Goal: Task Accomplishment & Management: Complete application form

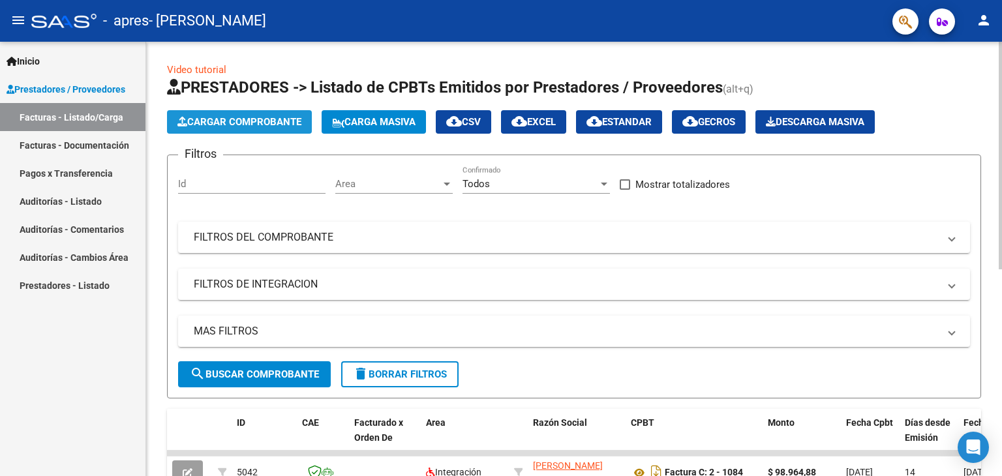
click at [280, 117] on span "Cargar Comprobante" at bounding box center [239, 122] width 124 height 12
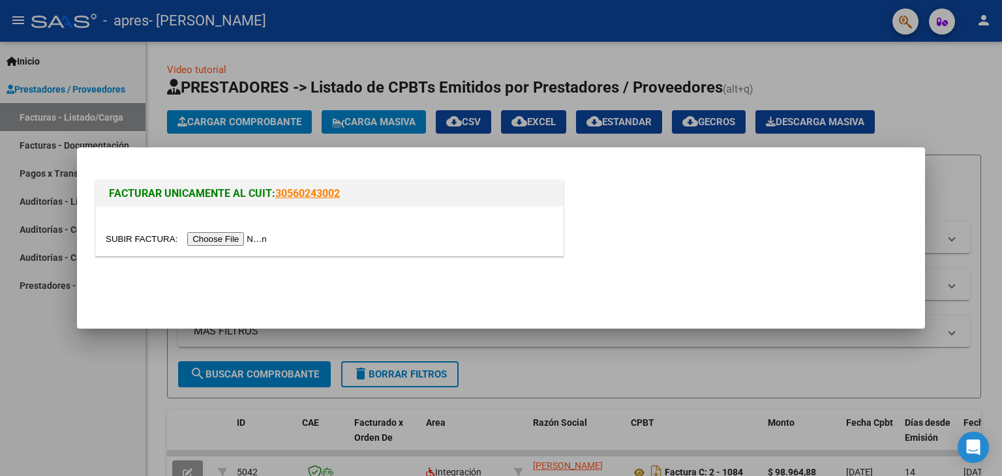
click at [254, 239] on input "file" at bounding box center [188, 239] width 165 height 14
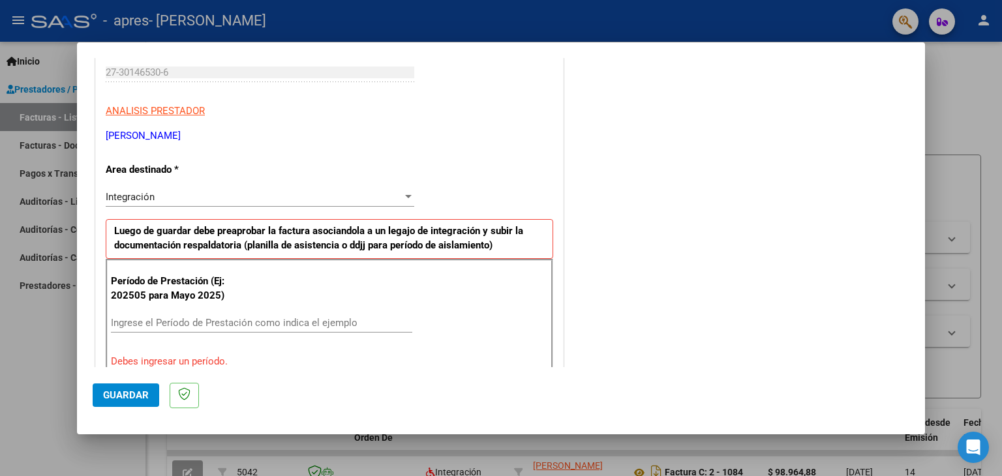
scroll to position [211, 0]
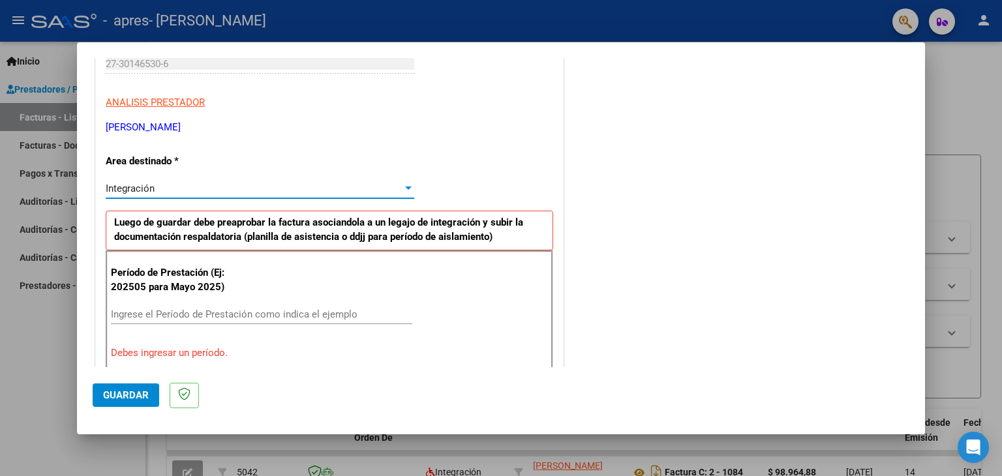
click at [404, 190] on div at bounding box center [409, 188] width 12 height 10
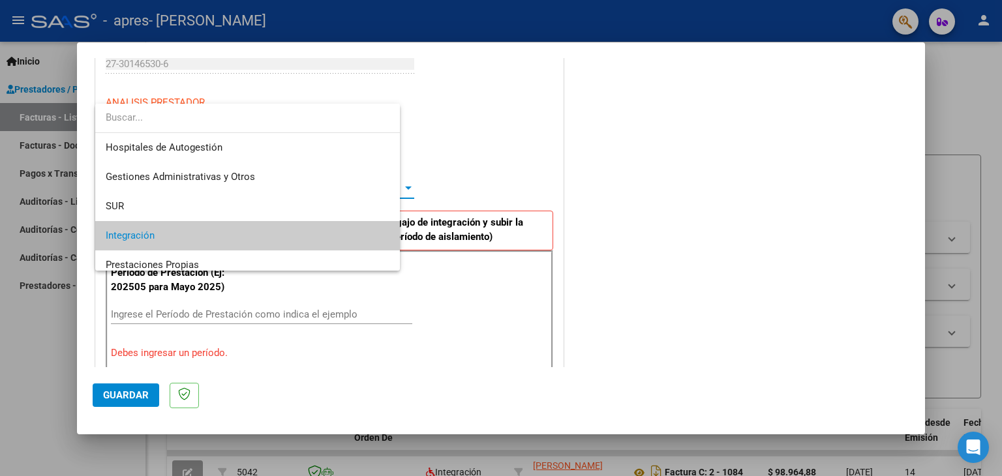
scroll to position [48, 0]
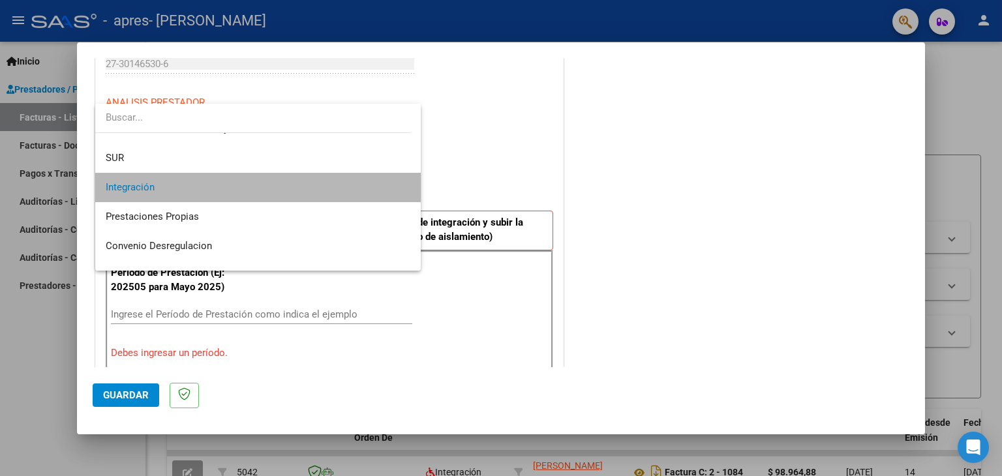
click at [391, 191] on span "Integración" at bounding box center [258, 187] width 305 height 29
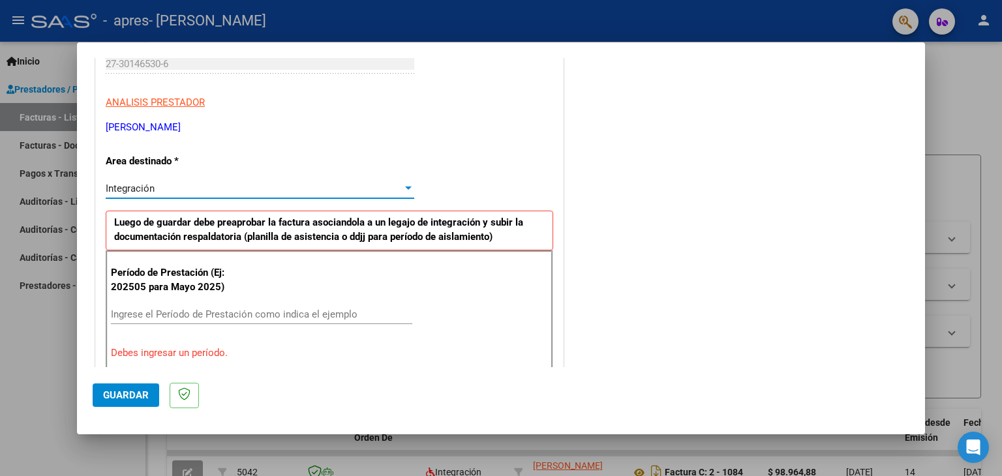
click at [237, 316] on input "Ingrese el Período de Prestación como indica el ejemplo" at bounding box center [261, 315] width 301 height 12
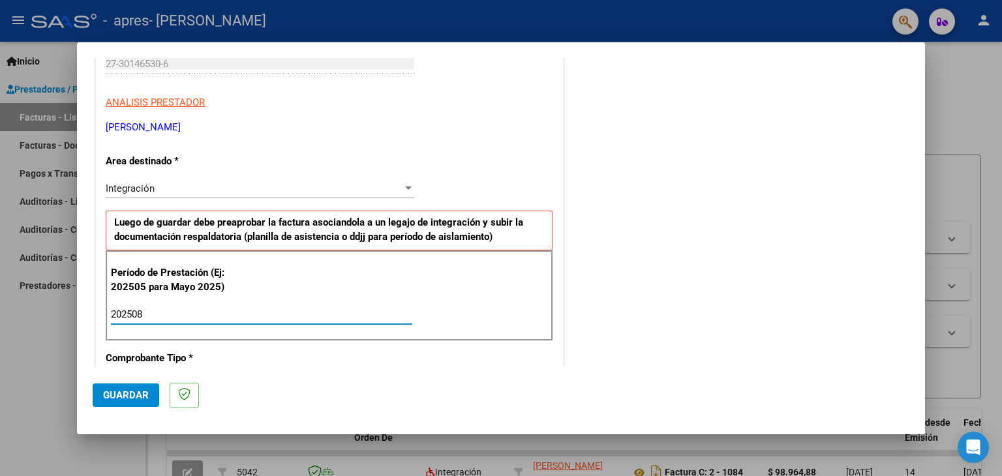
type input "202508"
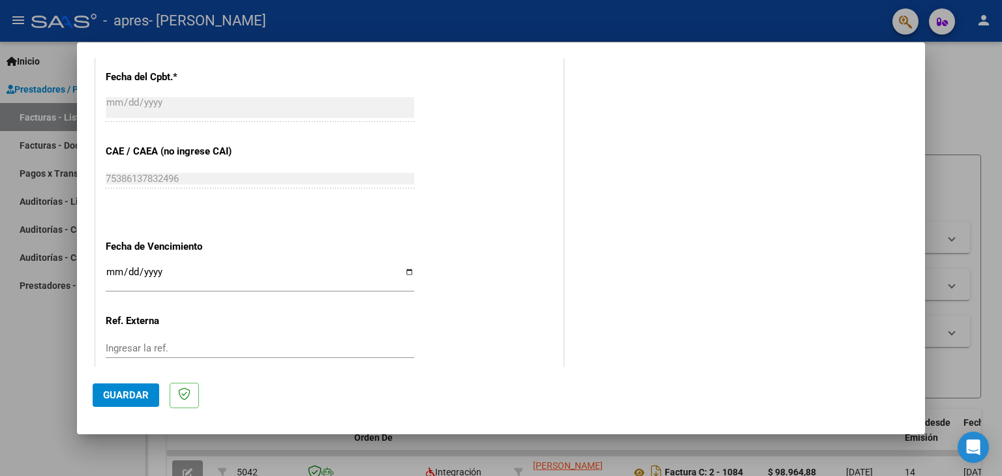
scroll to position [761, 0]
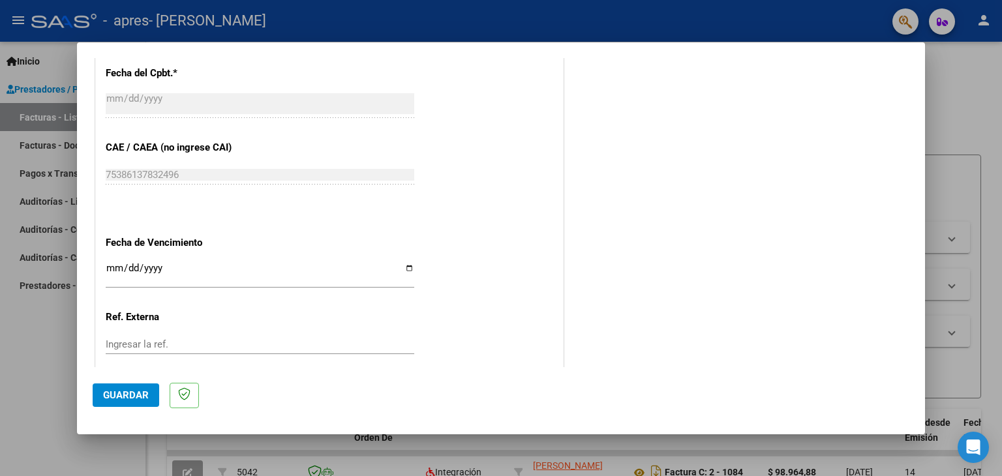
click at [117, 269] on input "Ingresar la fecha" at bounding box center [260, 273] width 309 height 21
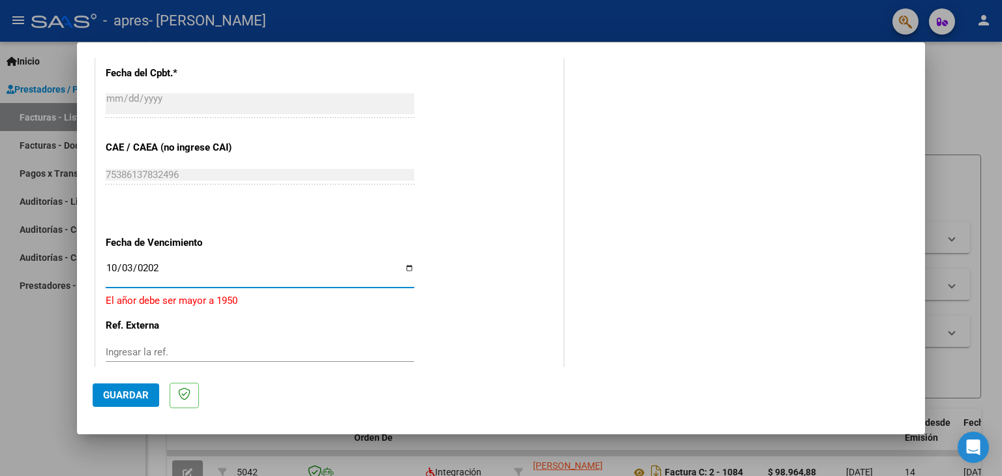
type input "[DATE]"
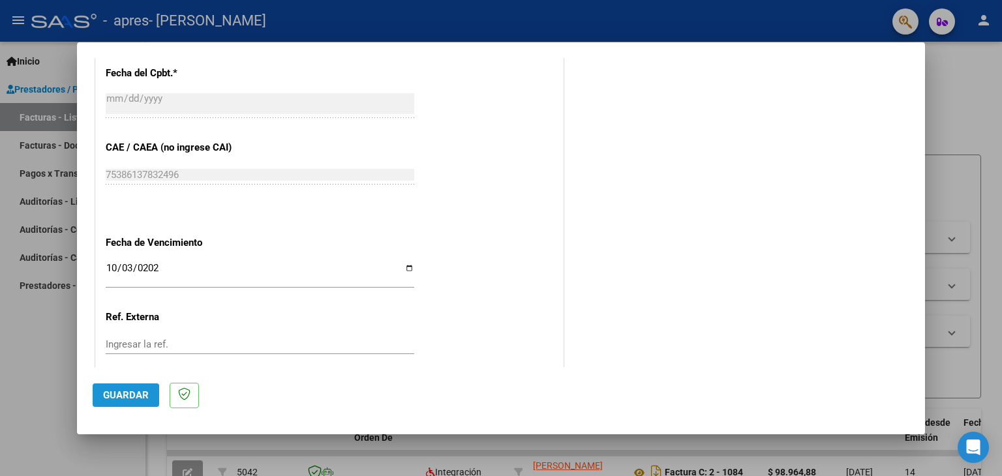
click at [104, 401] on span "Guardar" at bounding box center [126, 395] width 46 height 12
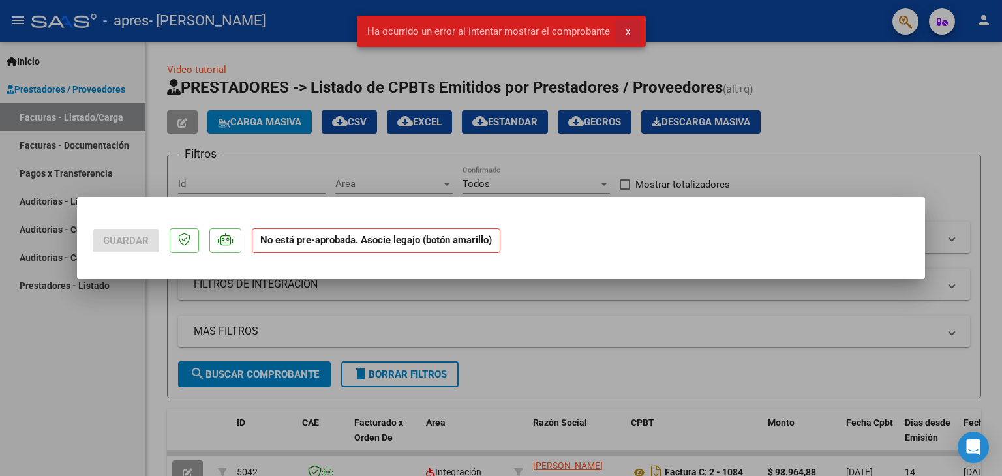
click at [626, 27] on span "x" at bounding box center [628, 31] width 5 height 12
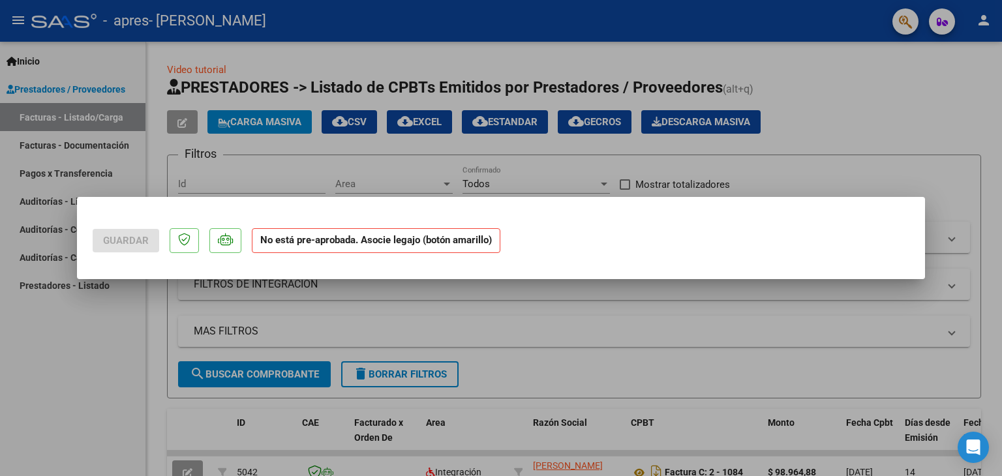
click at [371, 244] on strong "No está pre-aprobada. Asocie legajo (botón amarillo)" at bounding box center [376, 240] width 249 height 25
click at [820, 158] on div at bounding box center [501, 238] width 1002 height 476
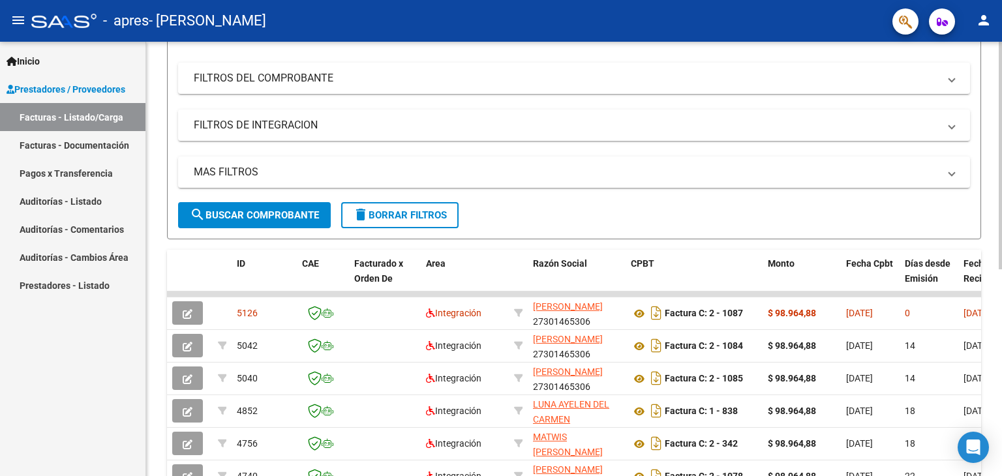
click at [1001, 260] on div at bounding box center [1000, 241] width 3 height 228
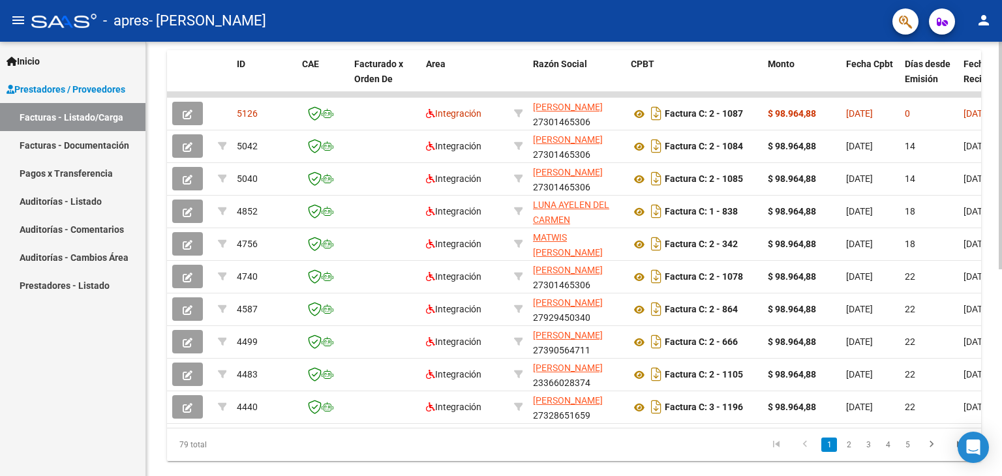
click at [996, 362] on div "Video tutorial PRESTADORES -> Listado de CPBTs Emitidos por Prestadores / Prove…" at bounding box center [575, 93] width 859 height 820
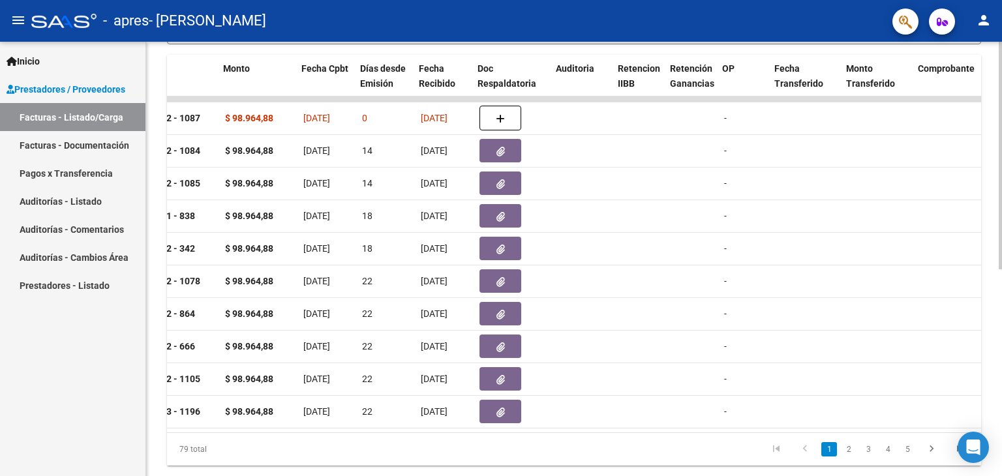
scroll to position [0, 548]
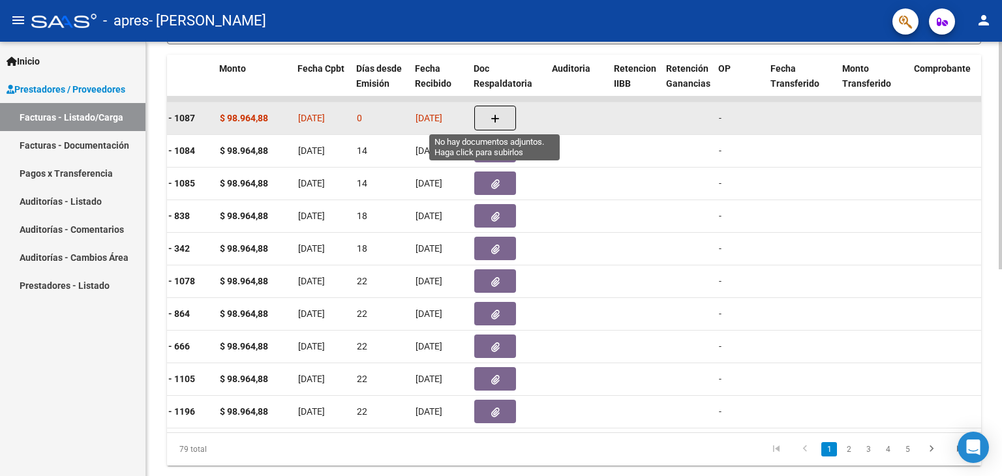
click at [478, 127] on button "button" at bounding box center [495, 118] width 42 height 25
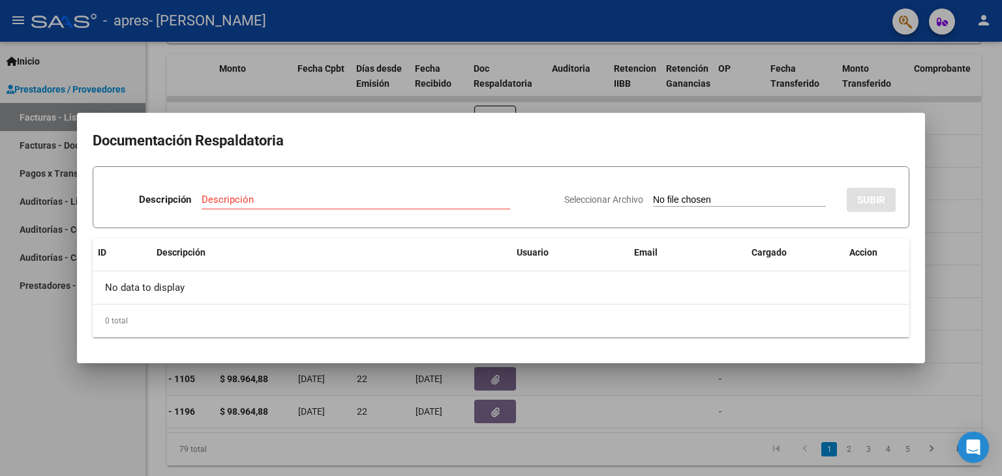
click at [249, 191] on div "Descripción" at bounding box center [356, 200] width 309 height 20
click at [245, 194] on input "Descripción" at bounding box center [356, 200] width 309 height 12
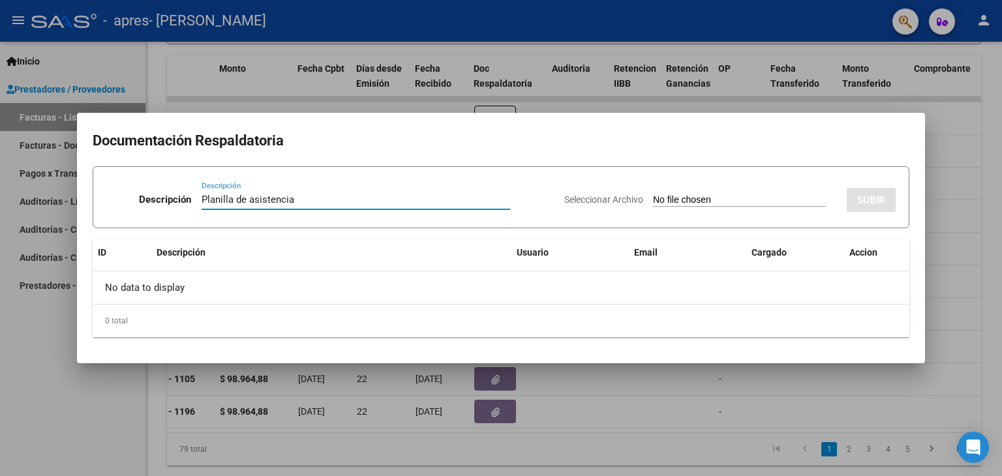
type input "Planilla de asistencia"
click at [700, 196] on input "Seleccionar Archivo" at bounding box center [739, 200] width 173 height 12
type input "C:\fakepath\WhatsApp Image 2025-09-23 at 09.34.42.jpeg"
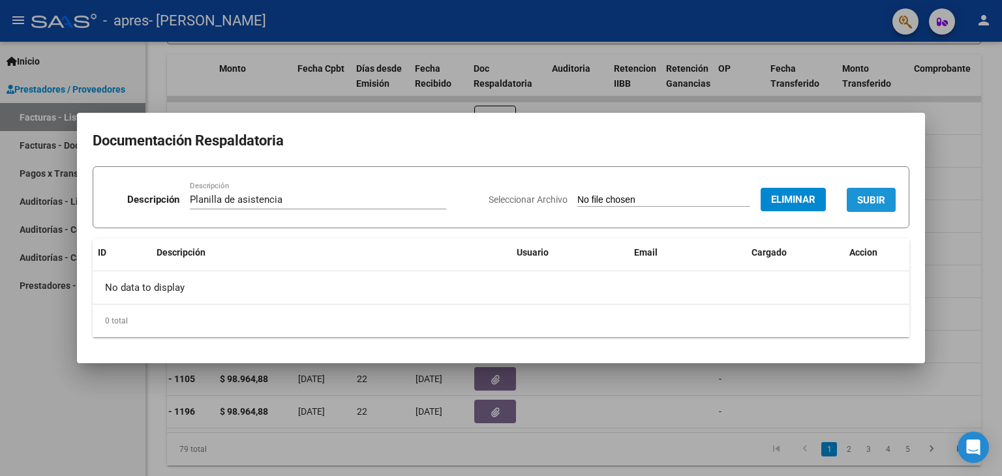
click at [870, 200] on span "SUBIR" at bounding box center [871, 200] width 28 height 12
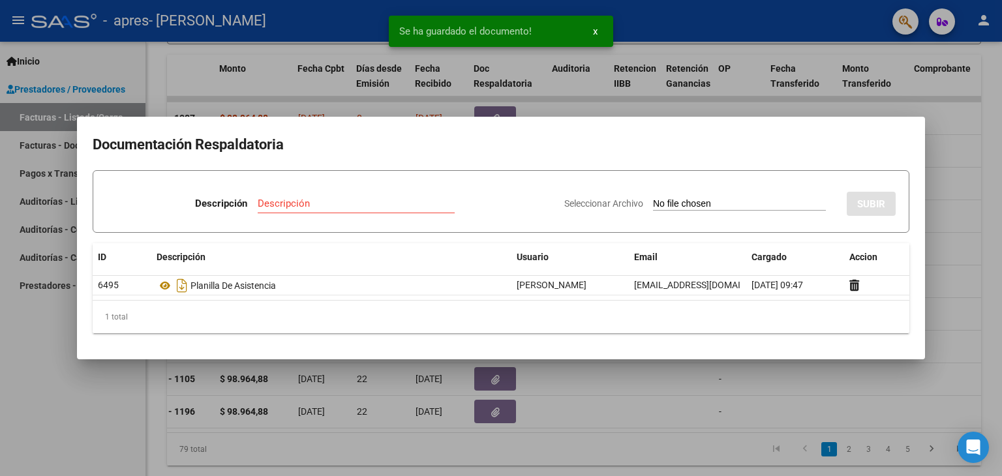
click at [634, 108] on div at bounding box center [501, 238] width 1002 height 476
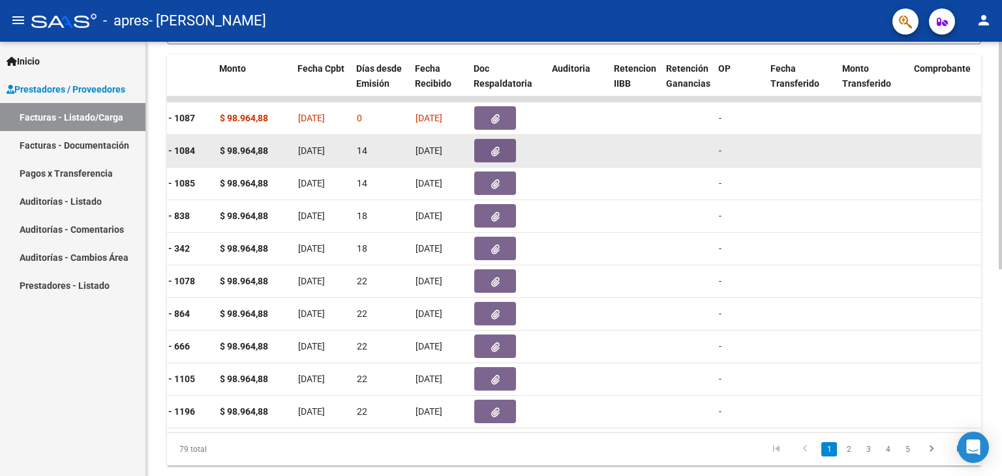
click at [418, 147] on span "[DATE]" at bounding box center [429, 150] width 27 height 10
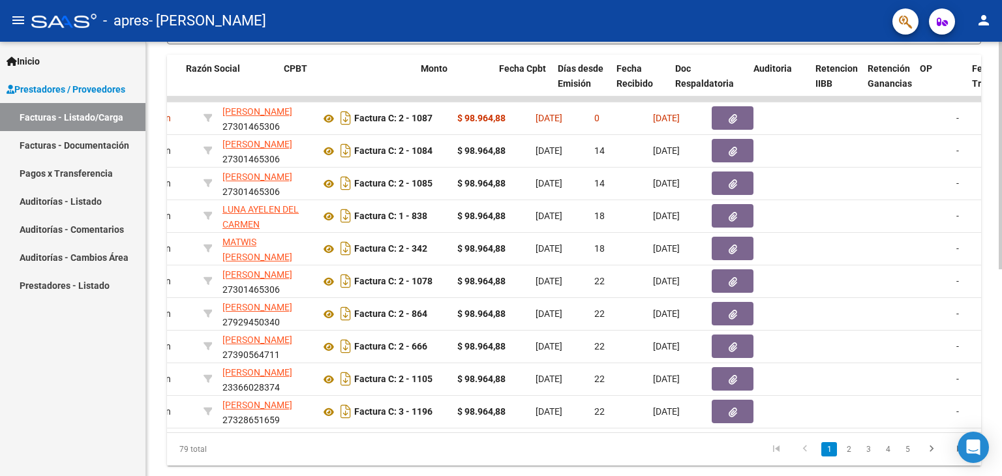
scroll to position [0, 352]
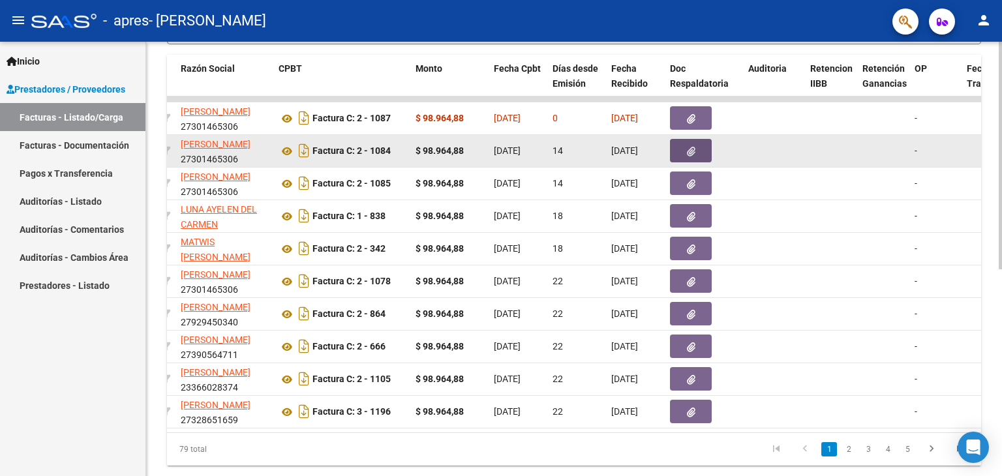
click at [684, 151] on button "button" at bounding box center [691, 150] width 42 height 23
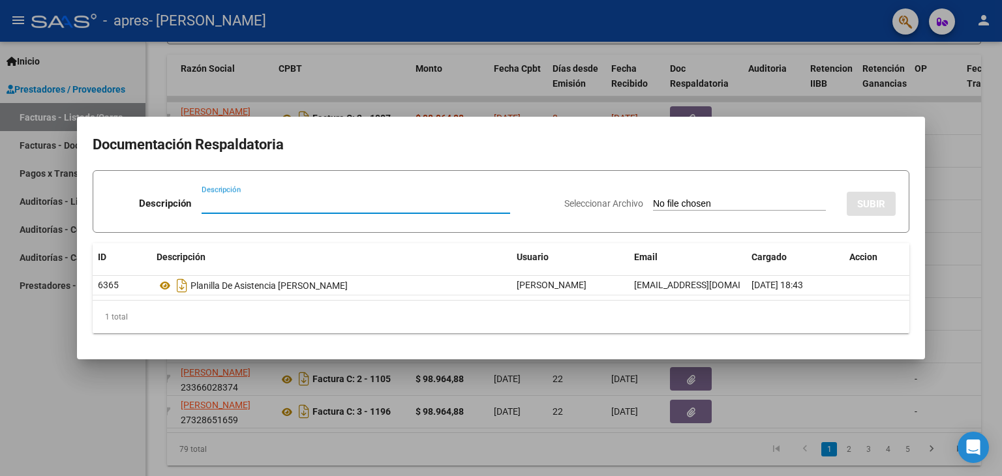
click at [822, 97] on div at bounding box center [501, 238] width 1002 height 476
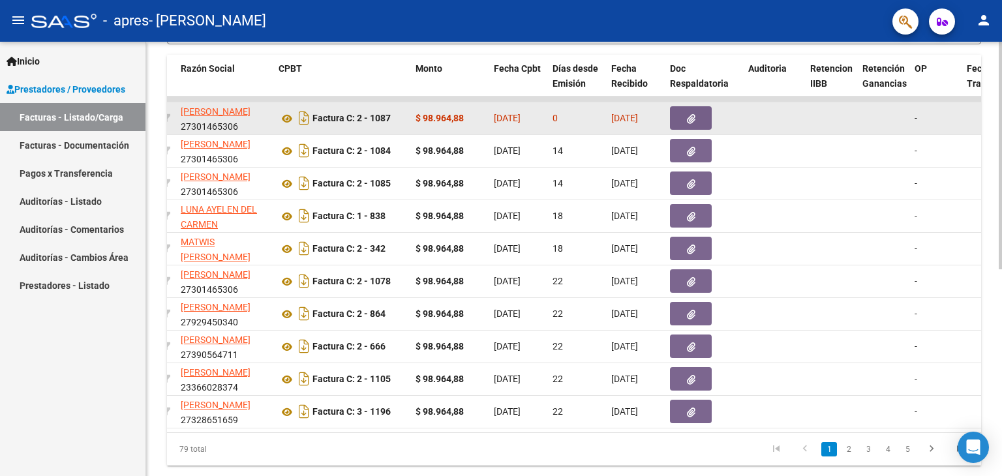
click at [583, 119] on div "0" at bounding box center [577, 118] width 48 height 15
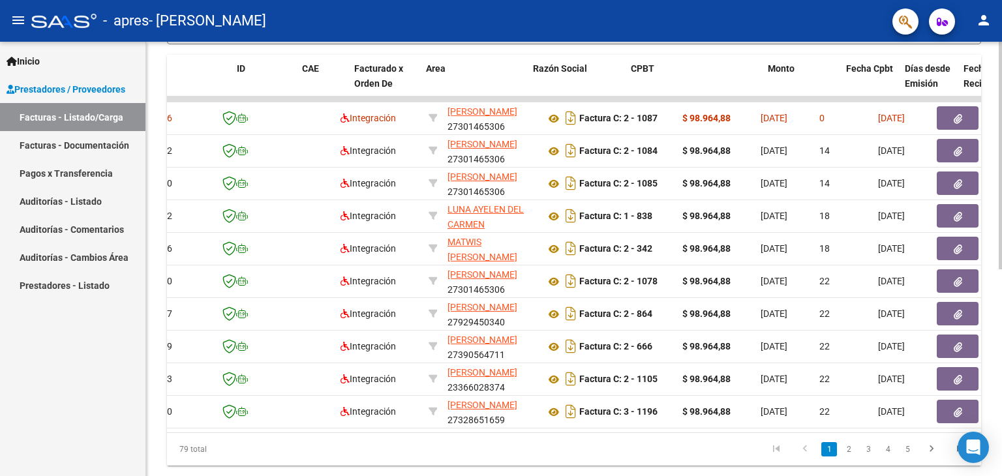
scroll to position [0, 0]
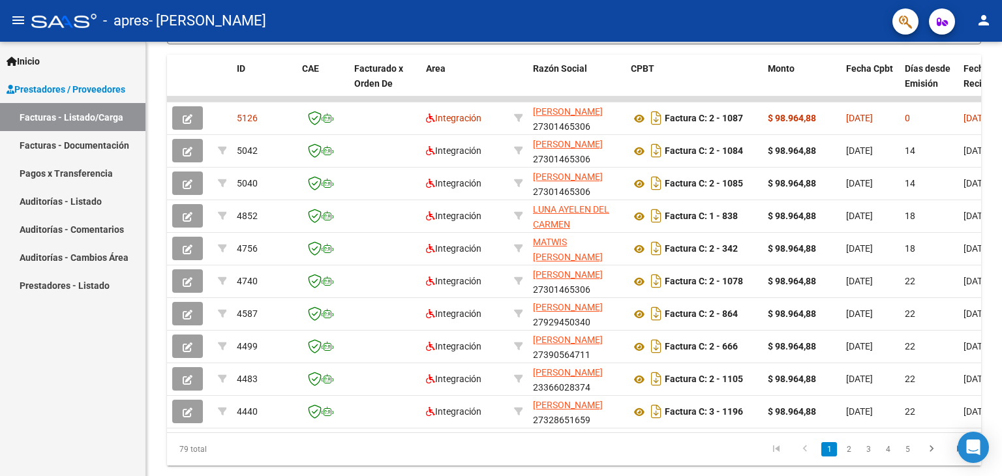
click at [91, 113] on link "Facturas - Listado/Carga" at bounding box center [72, 117] width 145 height 28
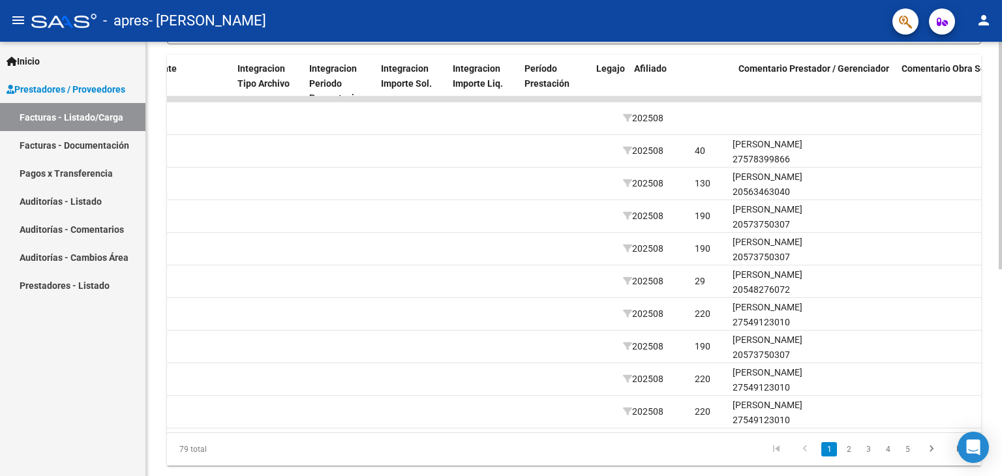
scroll to position [0, 1375]
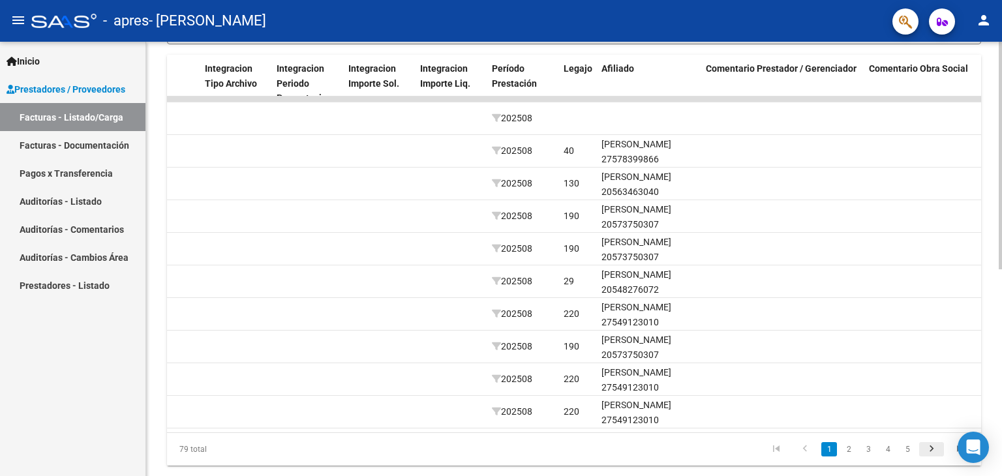
click at [934, 457] on icon "go to next page" at bounding box center [931, 451] width 17 height 16
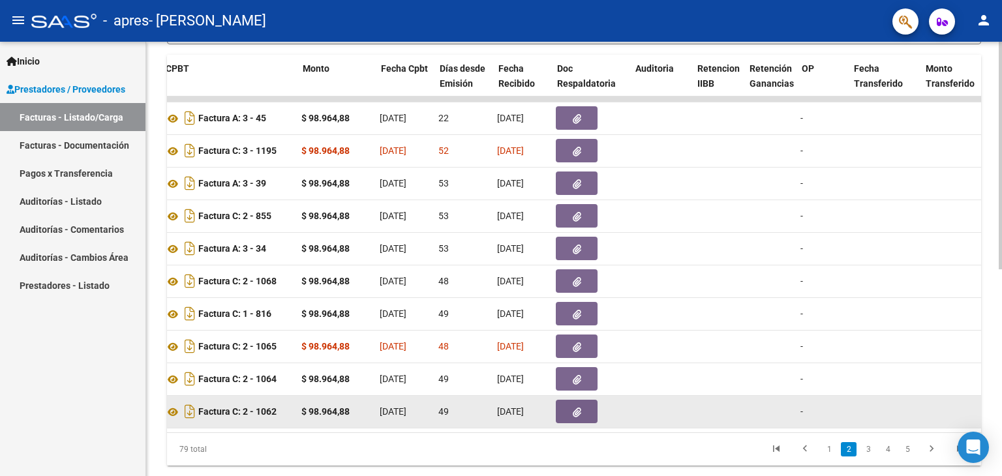
scroll to position [0, 465]
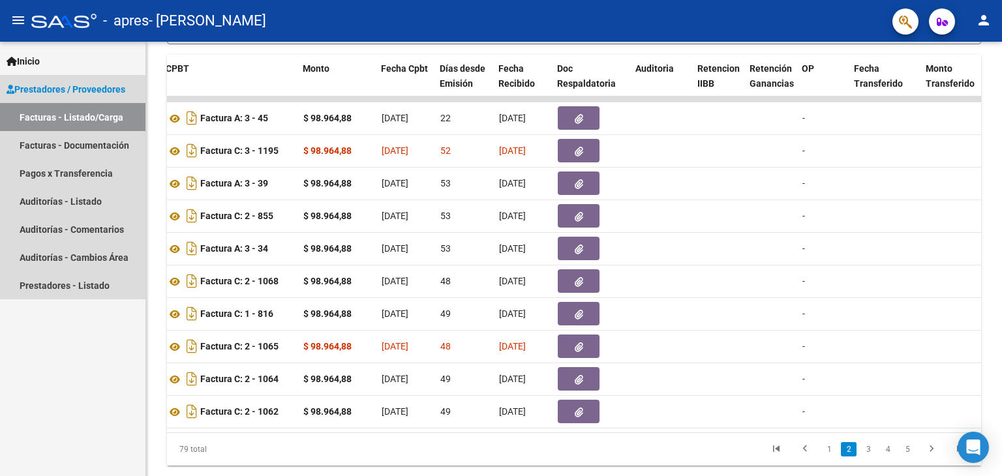
click at [87, 120] on link "Facturas - Listado/Carga" at bounding box center [72, 117] width 145 height 28
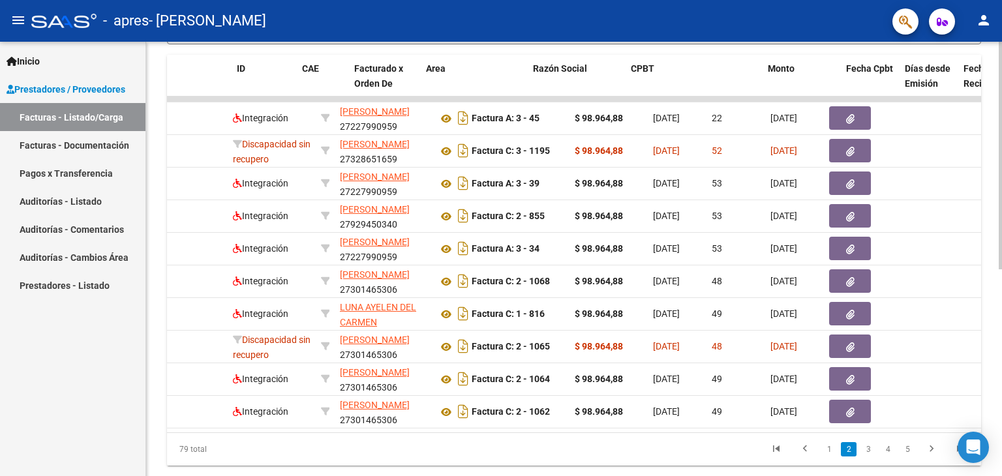
scroll to position [0, 0]
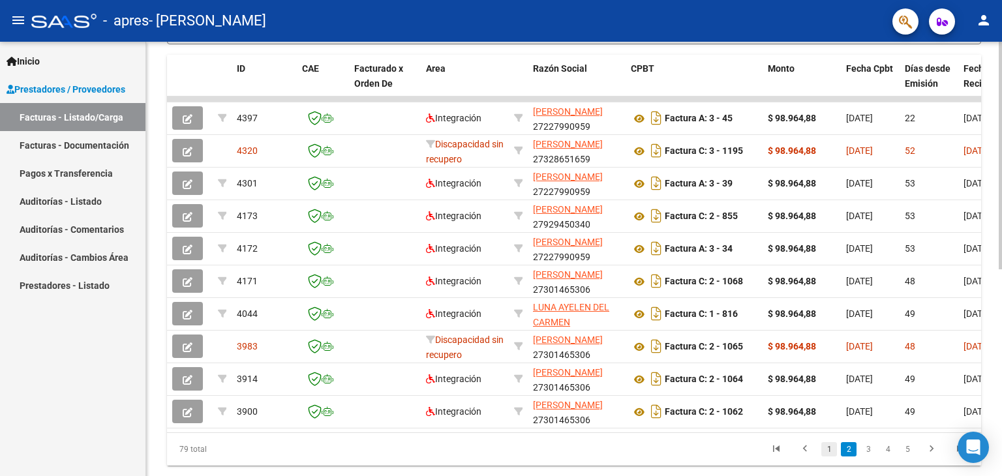
click at [825, 456] on link "1" at bounding box center [829, 449] width 16 height 14
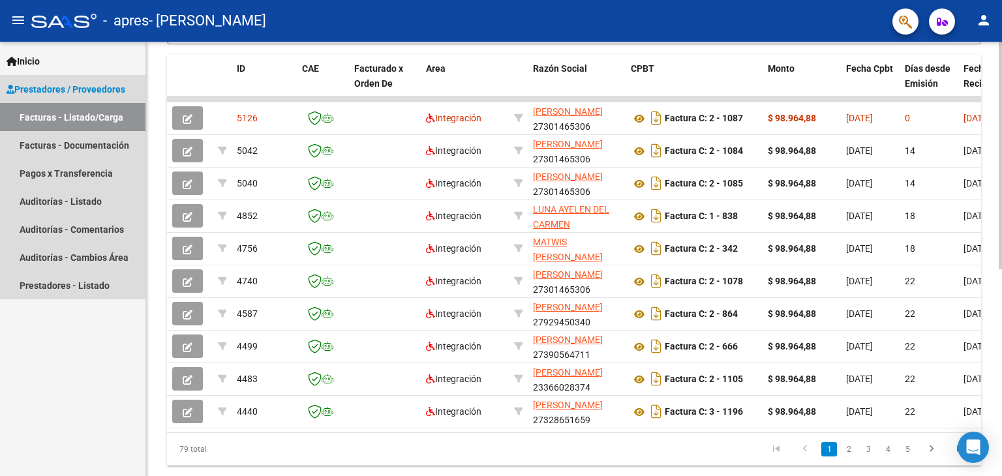
click at [119, 117] on link "Facturas - Listado/Carga" at bounding box center [72, 117] width 145 height 28
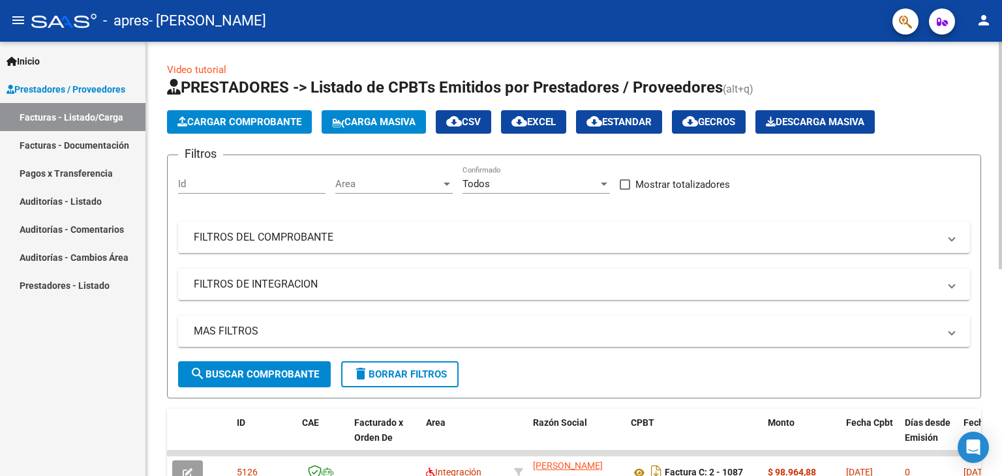
click at [994, 32] on div "menu - apres - ESPINOSA ELIANA SOL person Inicio Instructivos Contacto OS Prest…" at bounding box center [501, 238] width 1002 height 476
click at [253, 121] on span "Cargar Comprobante" at bounding box center [239, 122] width 124 height 12
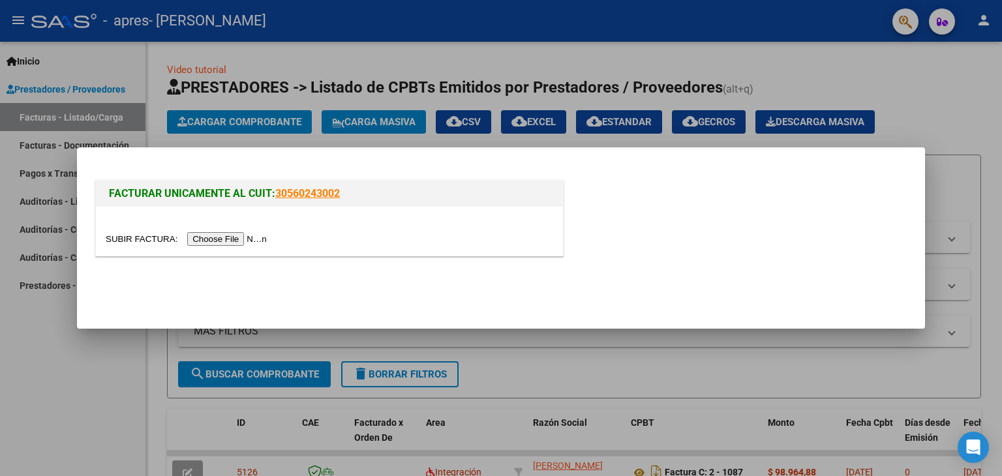
click at [207, 237] on input "file" at bounding box center [188, 239] width 165 height 14
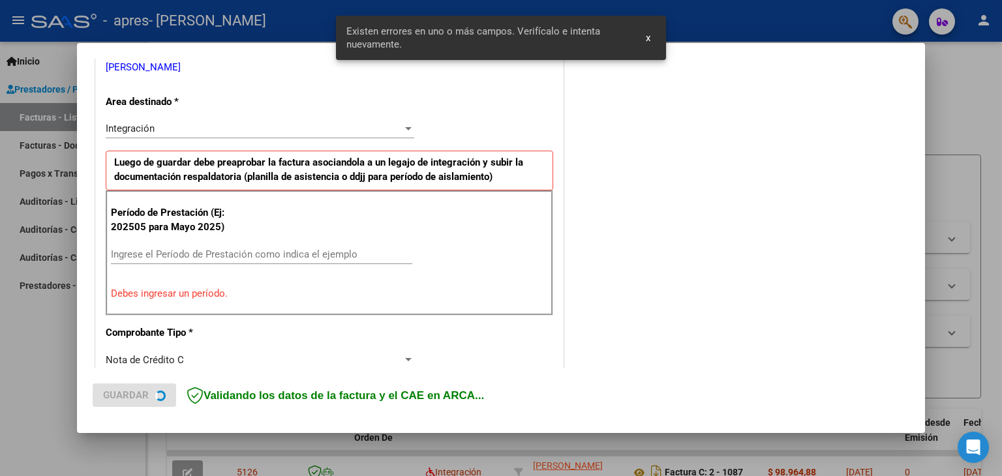
scroll to position [274, 0]
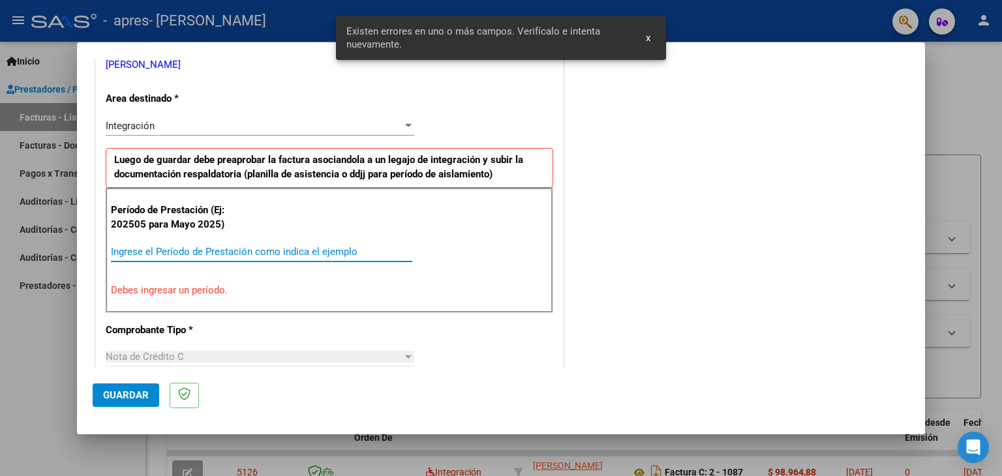
click at [164, 250] on input "Ingrese el Período de Prestación como indica el ejemplo" at bounding box center [261, 252] width 301 height 12
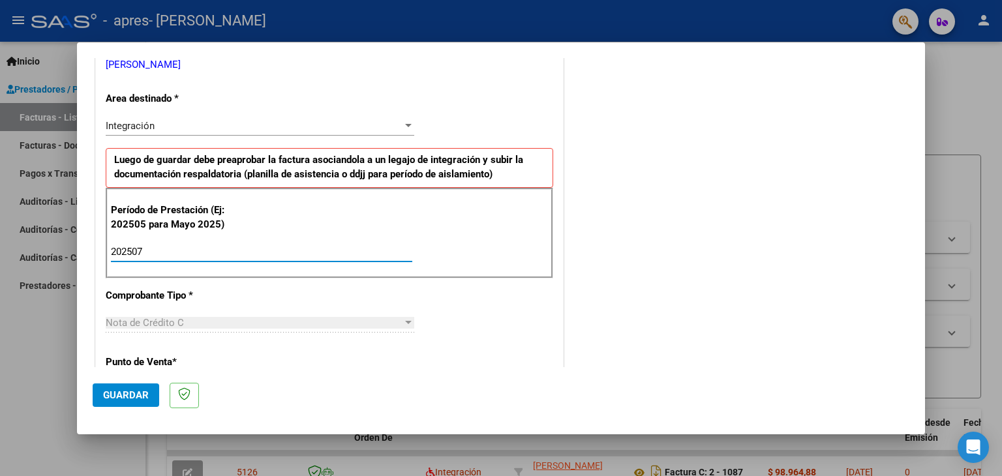
type input "202507"
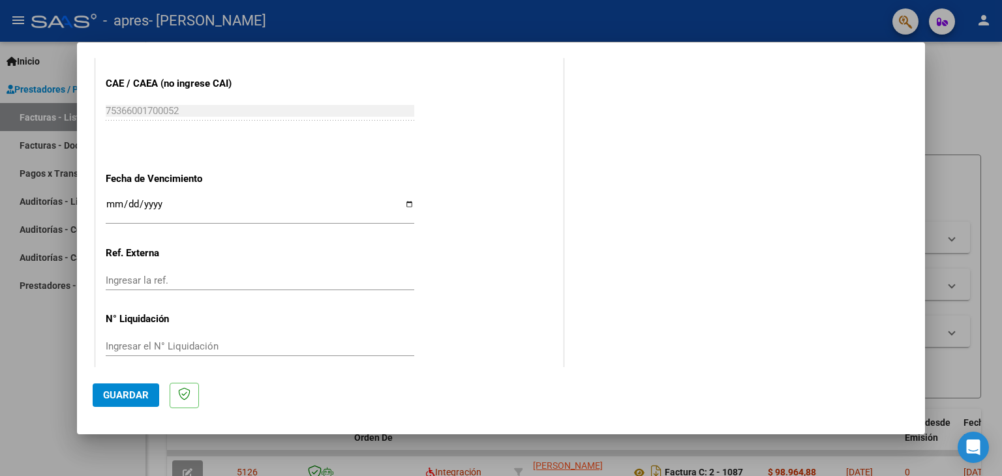
scroll to position [837, 0]
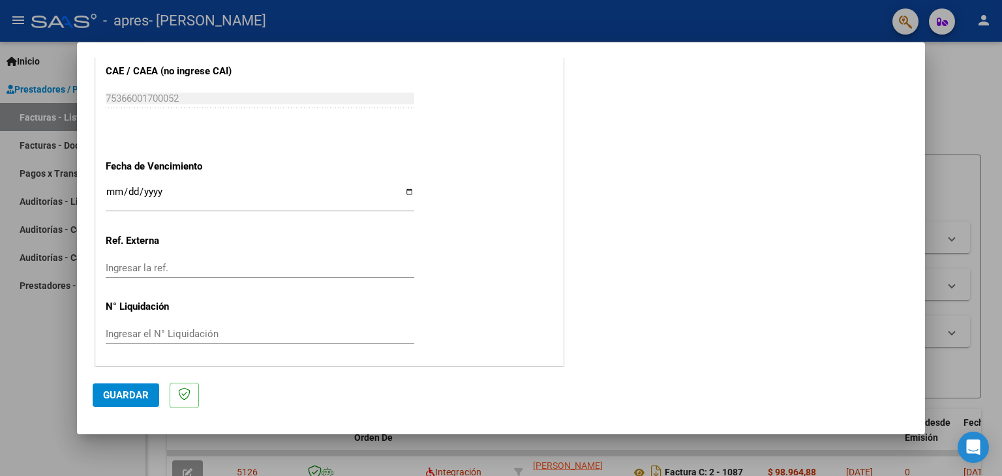
click at [107, 187] on input "Ingresar la fecha" at bounding box center [260, 197] width 309 height 21
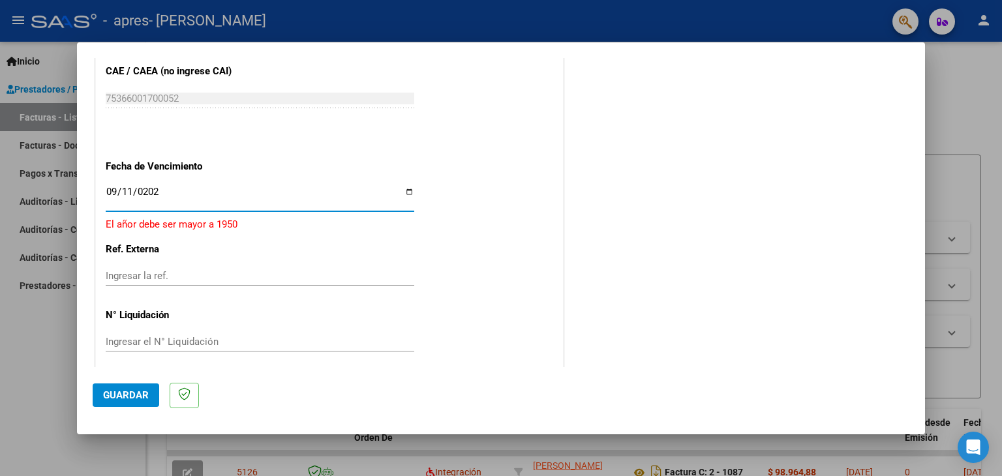
type input "2025-09-11"
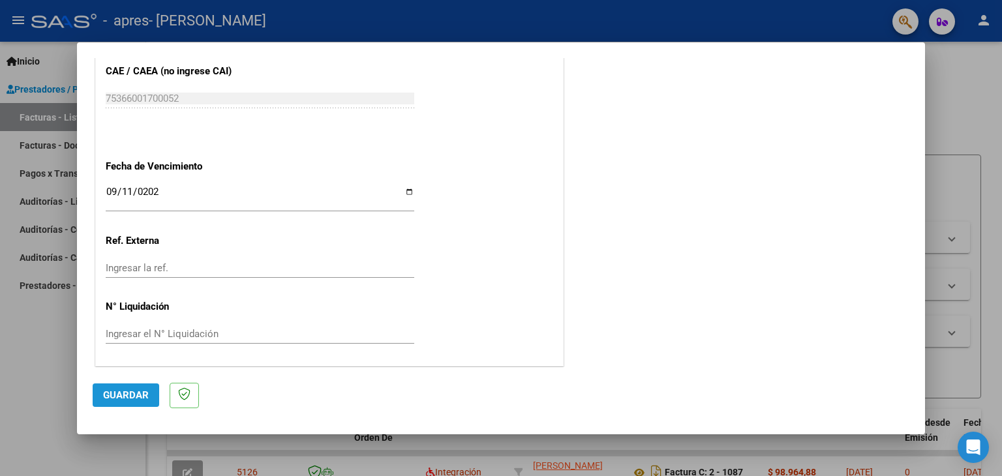
click at [133, 395] on span "Guardar" at bounding box center [126, 395] width 46 height 12
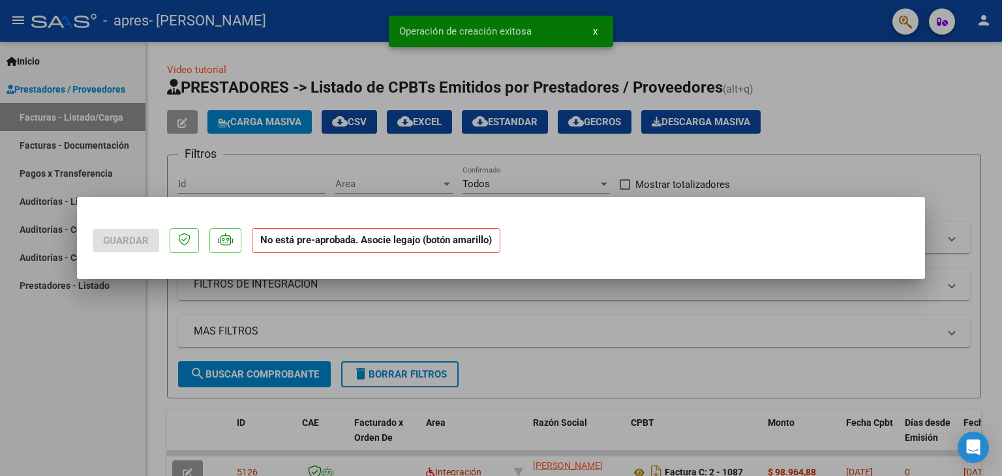
scroll to position [0, 0]
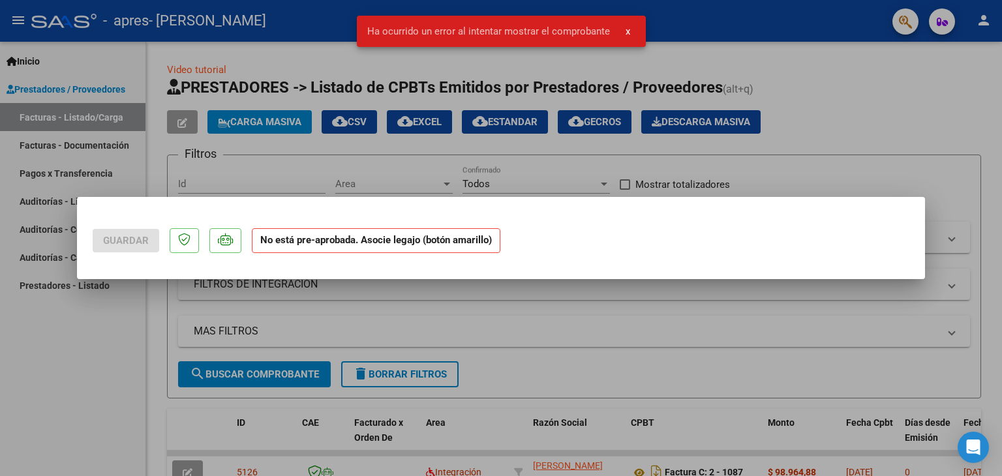
click at [380, 335] on div at bounding box center [501, 238] width 1002 height 476
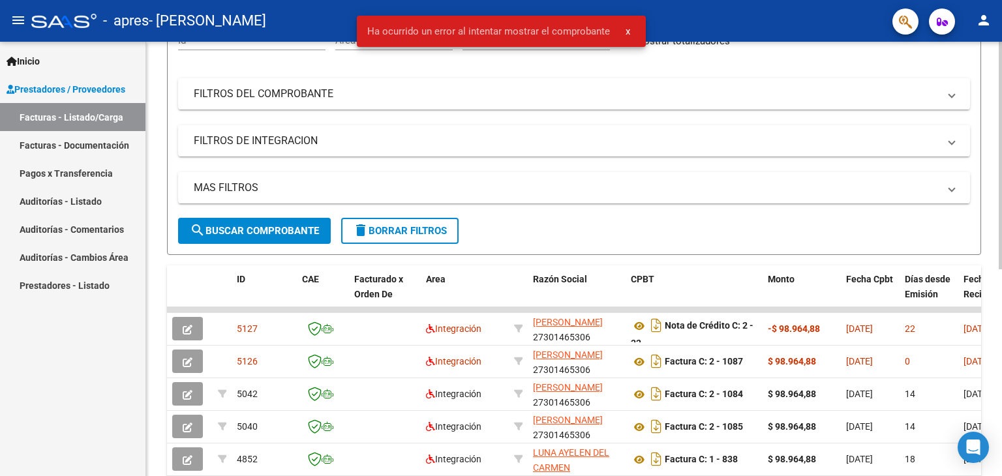
scroll to position [147, 0]
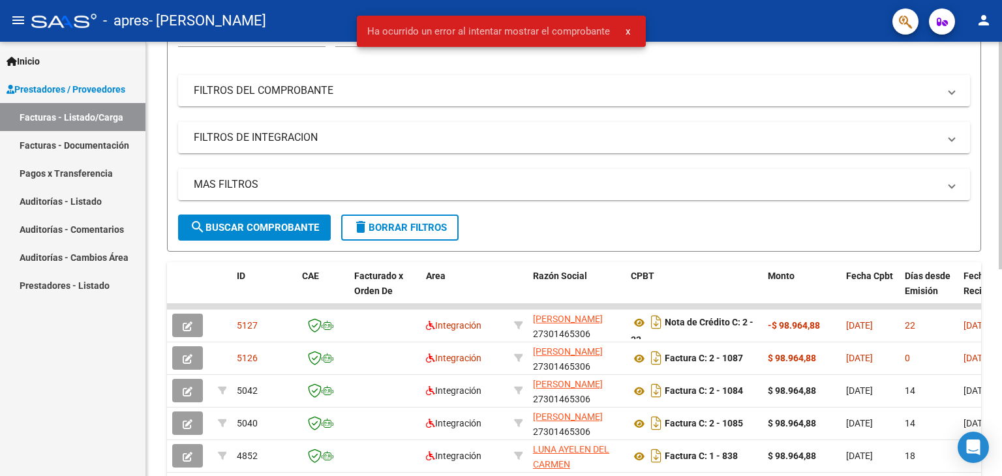
click at [999, 290] on div at bounding box center [1000, 235] width 3 height 228
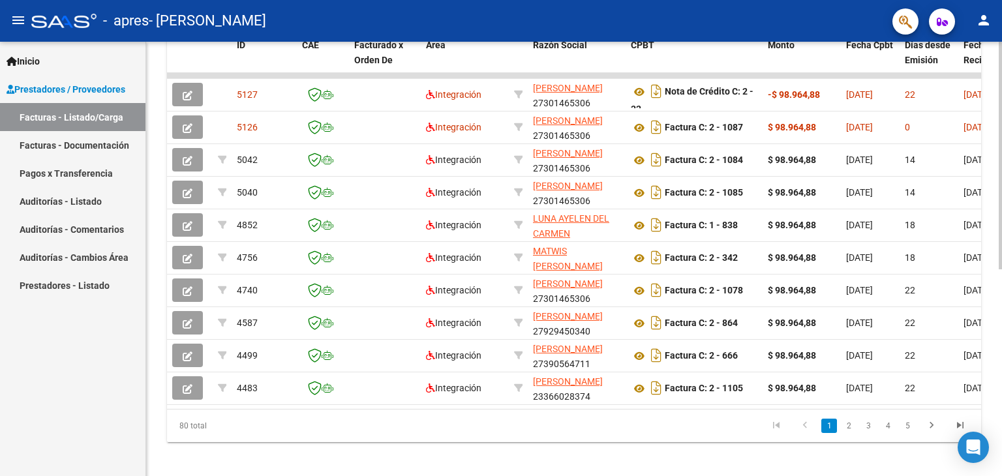
scroll to position [394, 0]
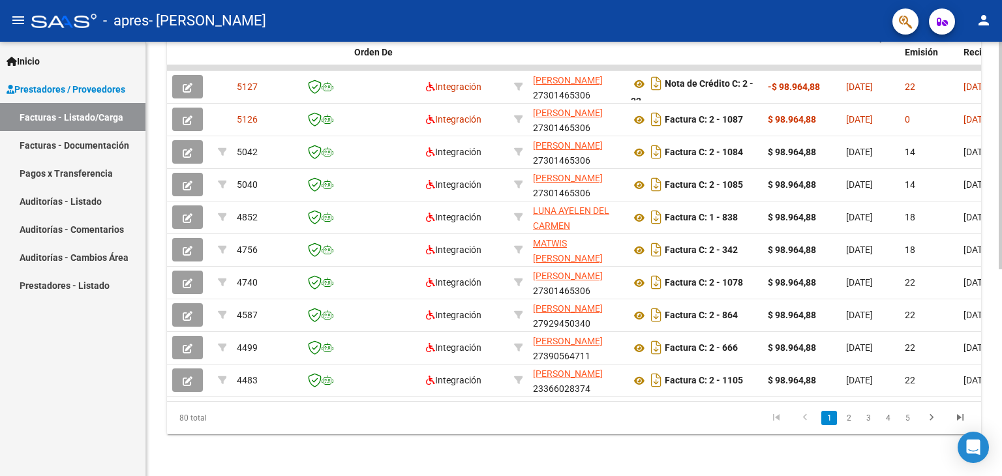
click at [999, 470] on div at bounding box center [1000, 362] width 3 height 228
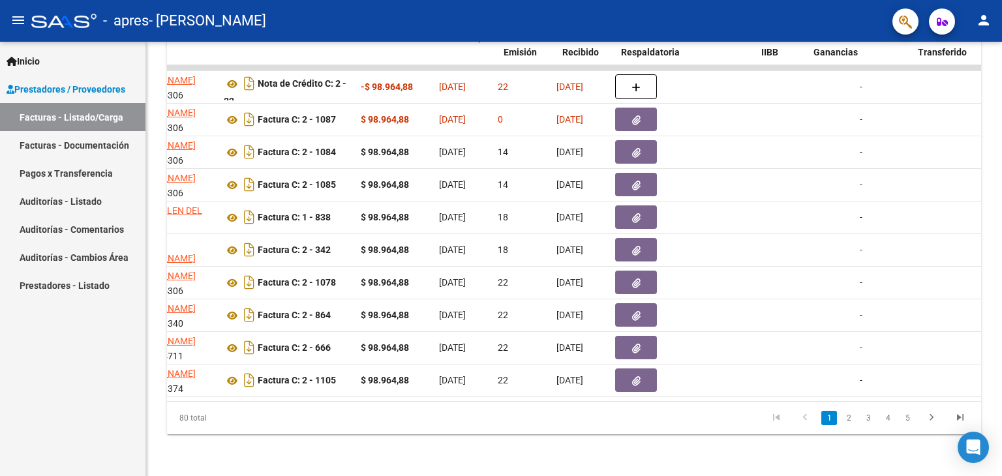
scroll to position [0, 0]
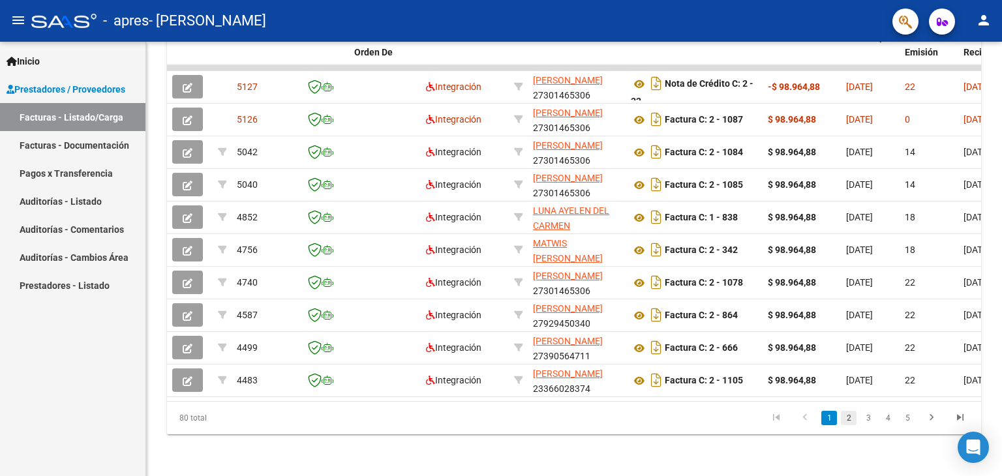
click at [843, 421] on link "2" at bounding box center [849, 418] width 16 height 14
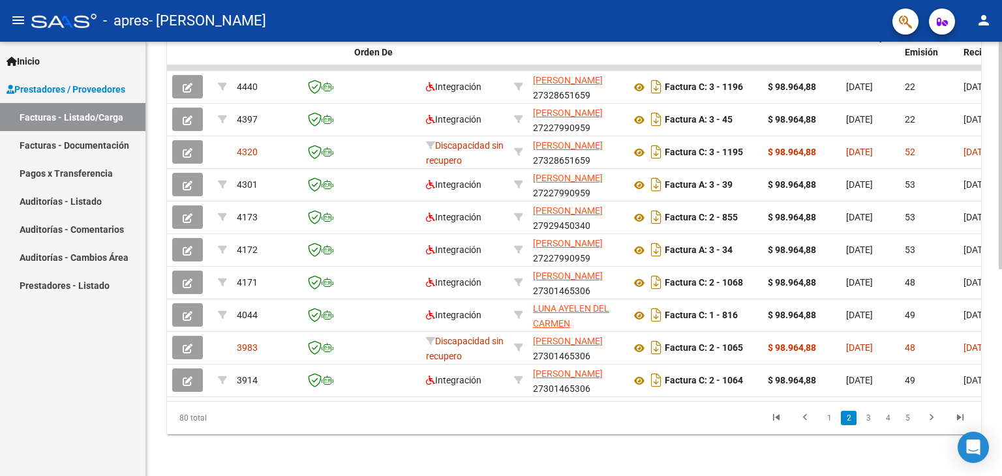
drag, startPoint x: 321, startPoint y: 390, endPoint x: 384, endPoint y: 393, distance: 62.7
click at [384, 393] on datatable-body "4440 Integración ESPINOSA ELIANA SOL 27328651659 Factura C: 3 - 1196 $ 98.964,8…" at bounding box center [574, 233] width 814 height 336
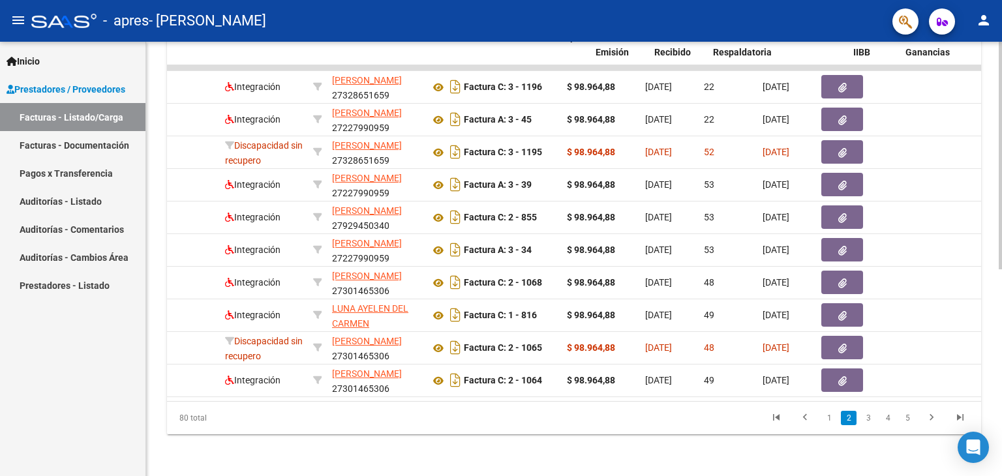
scroll to position [0, 321]
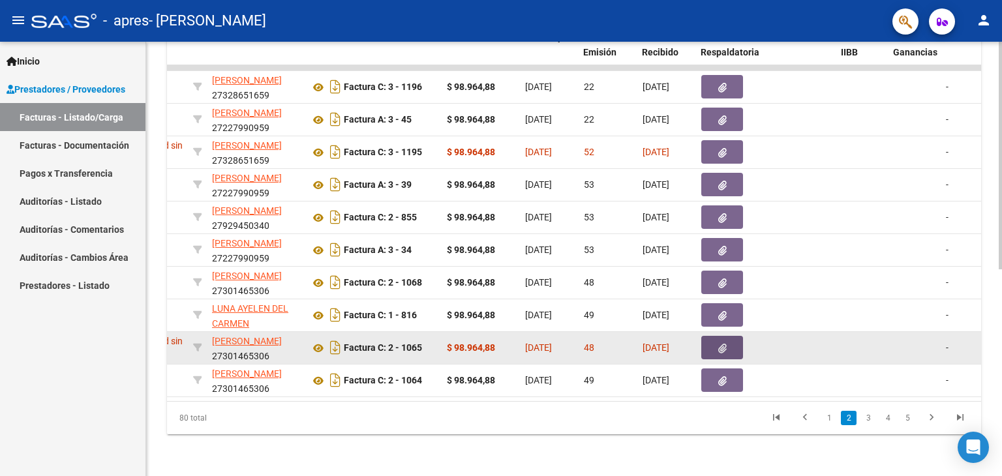
click at [733, 337] on button "button" at bounding box center [722, 347] width 42 height 23
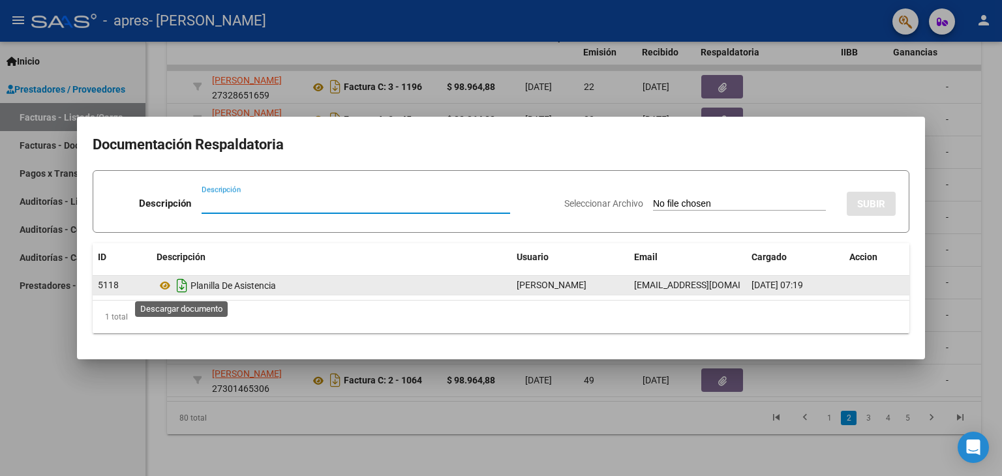
click at [175, 288] on icon "Descargar documento" at bounding box center [182, 285] width 17 height 21
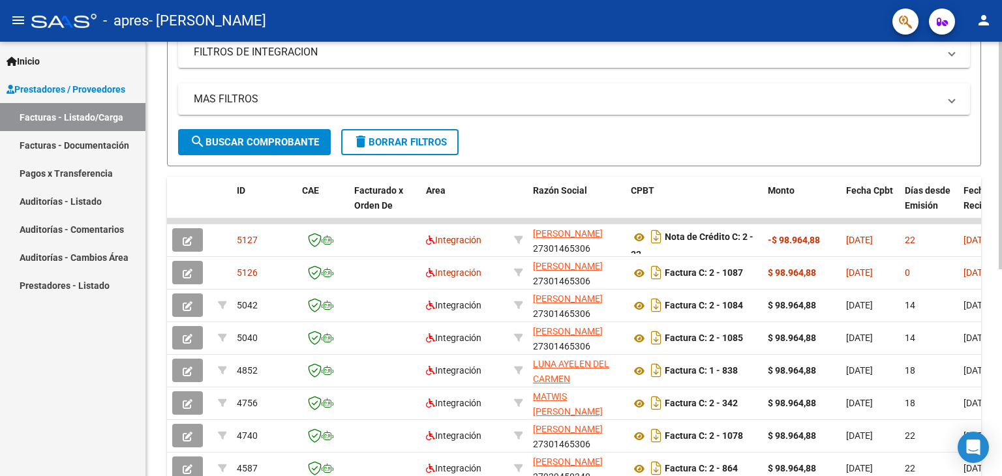
scroll to position [234, 0]
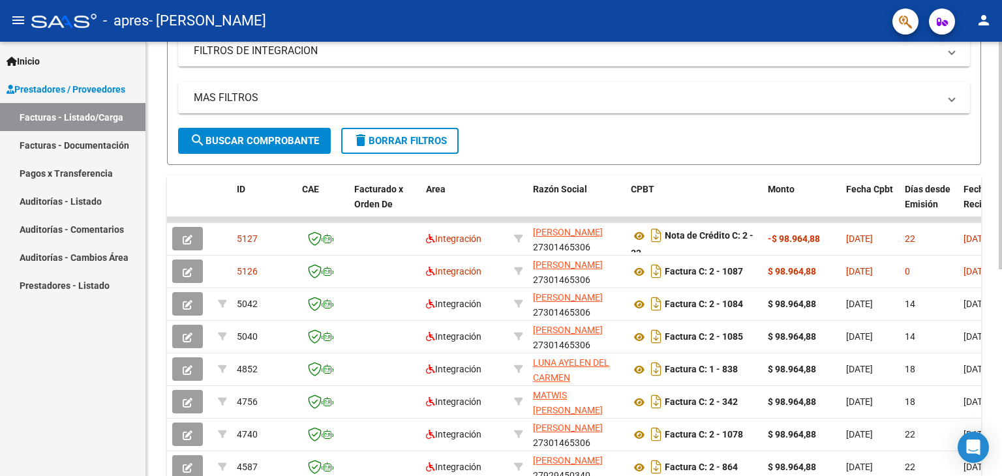
click at [999, 353] on div at bounding box center [1000, 281] width 3 height 228
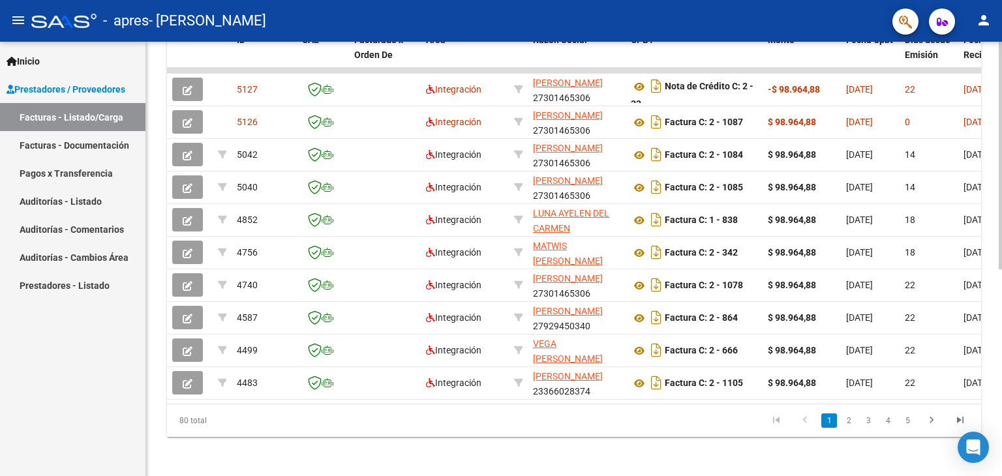
scroll to position [394, 0]
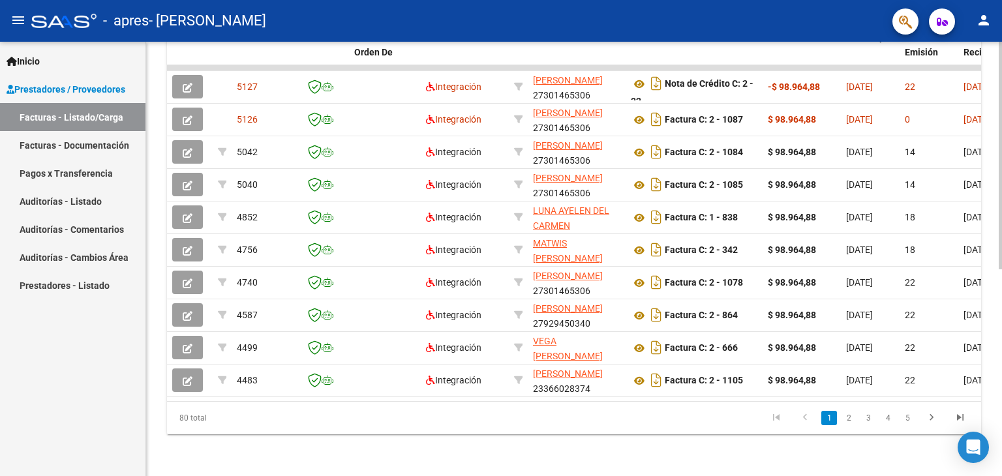
click at [1001, 285] on div at bounding box center [1000, 362] width 3 height 228
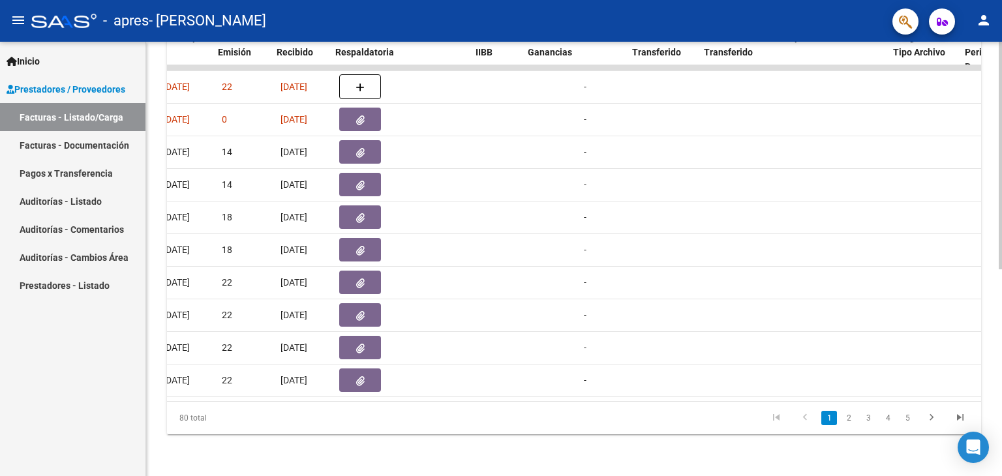
scroll to position [0, 686]
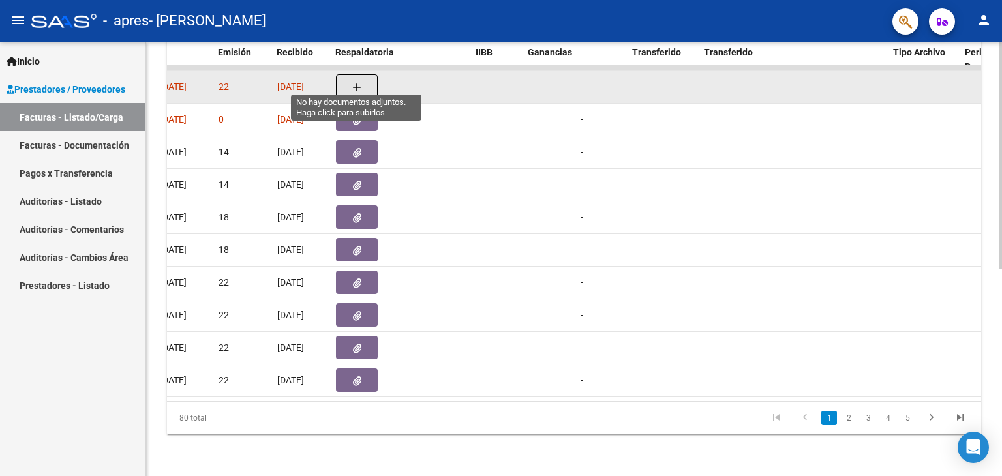
click at [348, 74] on button "button" at bounding box center [357, 86] width 42 height 25
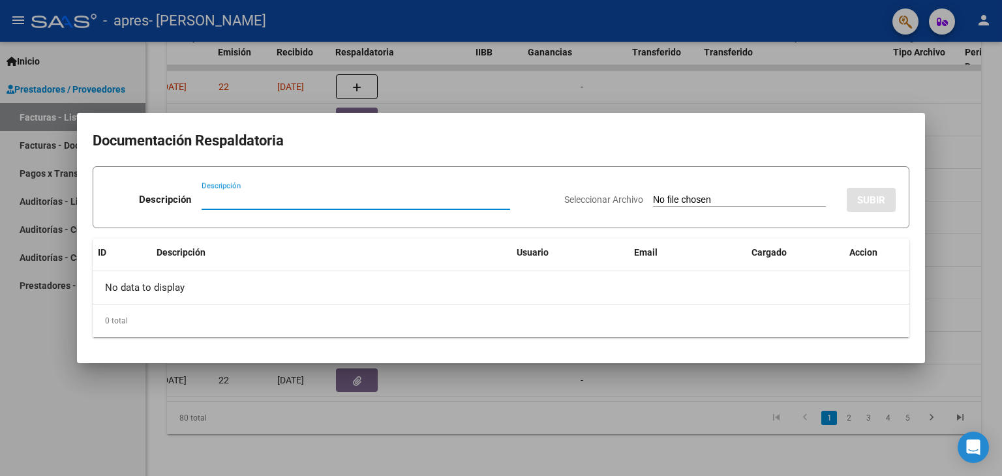
click at [202, 201] on input "Descripción" at bounding box center [356, 200] width 309 height 12
type input "planilla de asistencia"
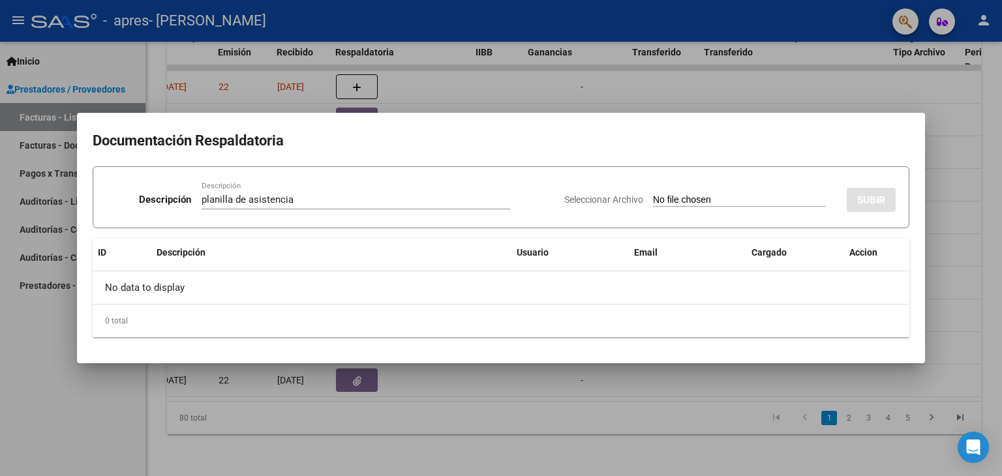
click at [653, 196] on input "Seleccionar Archivo" at bounding box center [739, 200] width 173 height 12
type input "C:\fakepath\27301465306-FACTURA_C-2-1065-ANEXO-PLANILLA DE ASISTENCIA.jpeg"
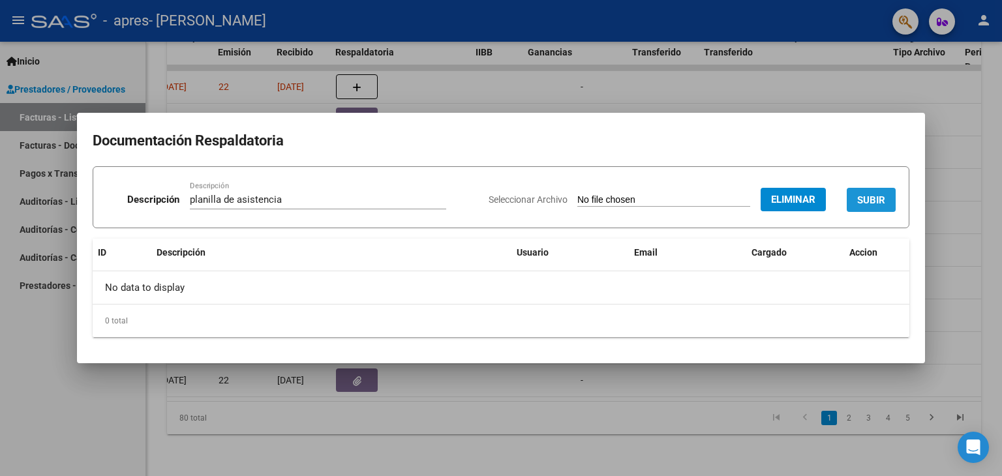
click at [862, 207] on button "SUBIR" at bounding box center [871, 200] width 49 height 24
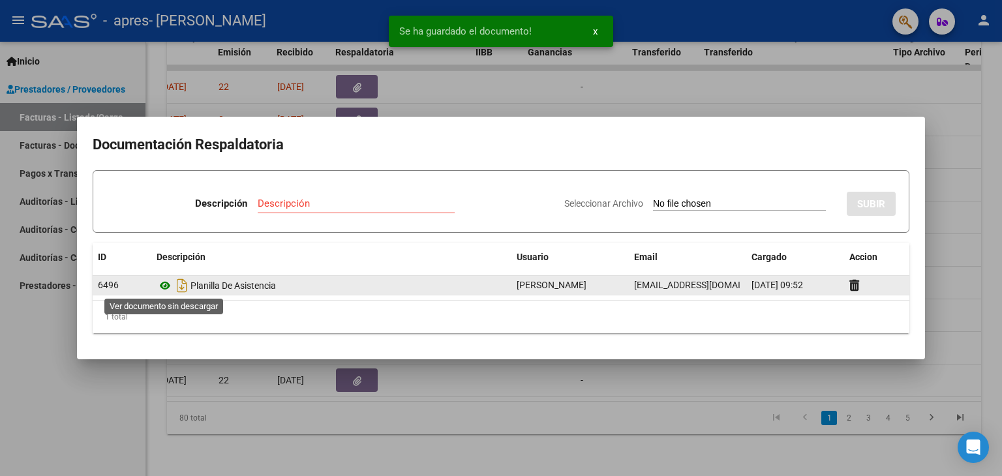
click at [164, 286] on icon at bounding box center [165, 286] width 17 height 16
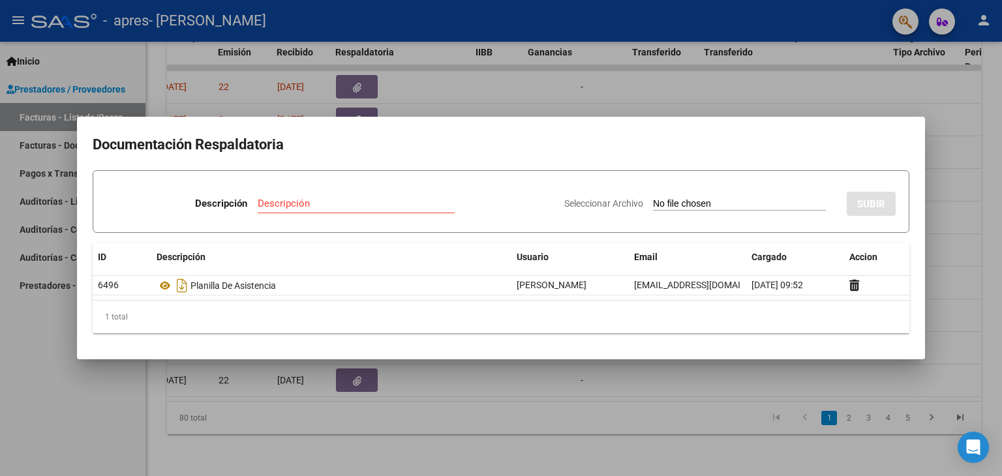
click at [602, 83] on div at bounding box center [501, 238] width 1002 height 476
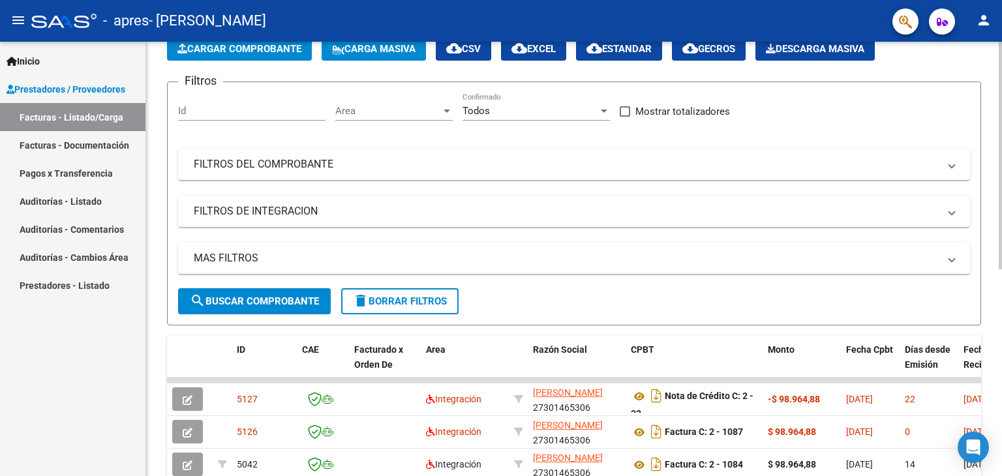
scroll to position [0, 0]
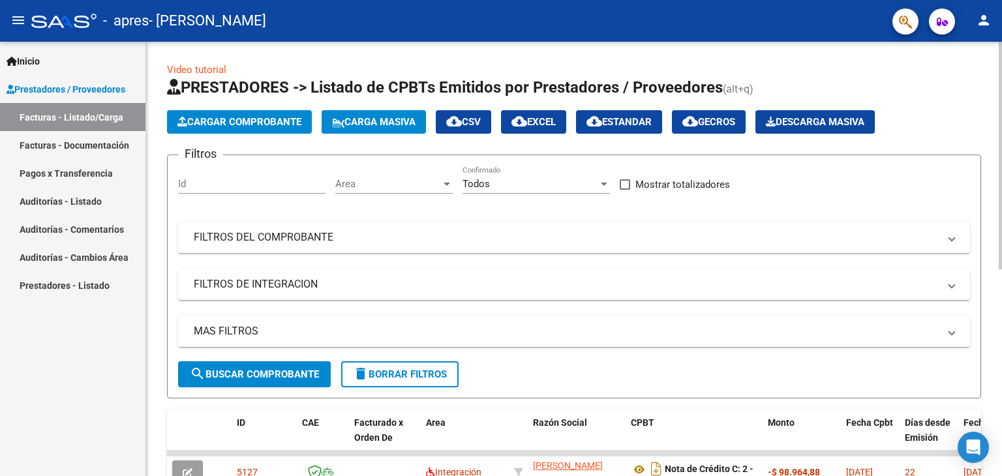
click at [993, 70] on div "Video tutorial PRESTADORES -> Listado de CPBTs Emitidos por Prestadores / Prove…" at bounding box center [575, 452] width 859 height 820
click at [258, 120] on span "Cargar Comprobante" at bounding box center [239, 122] width 124 height 12
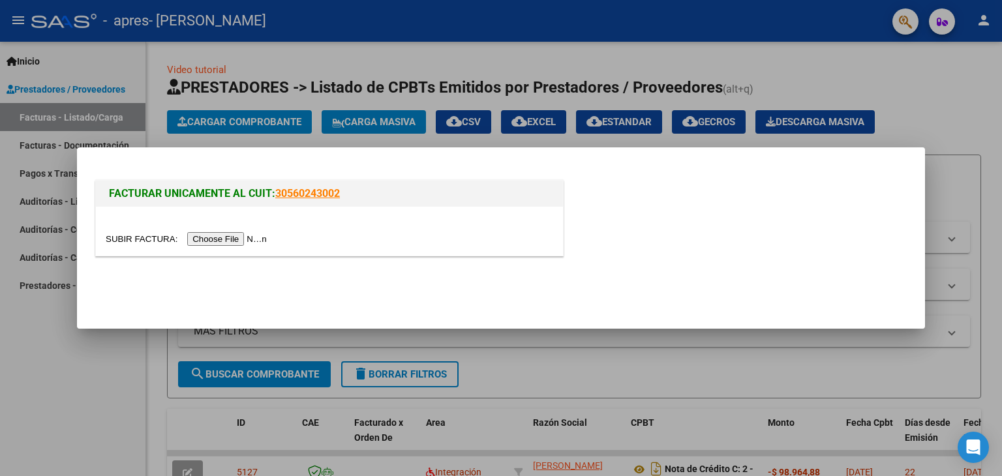
click at [219, 236] on input "file" at bounding box center [188, 239] width 165 height 14
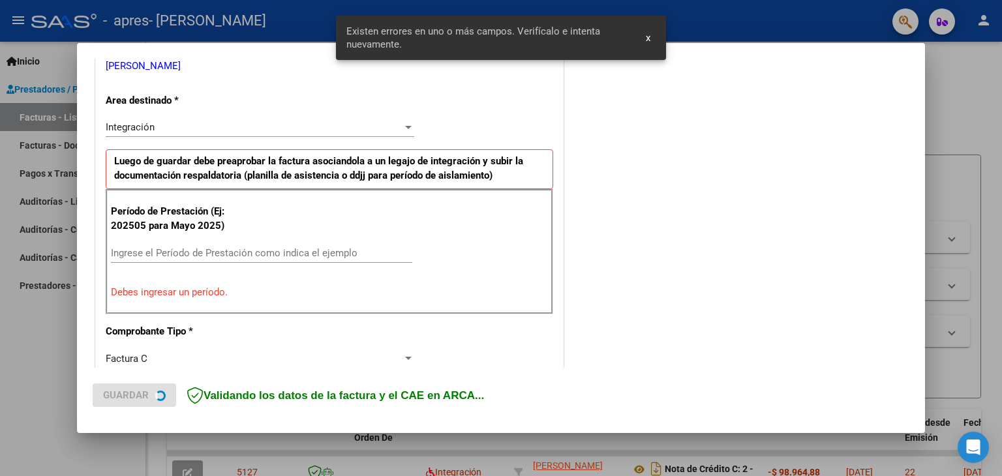
scroll to position [298, 0]
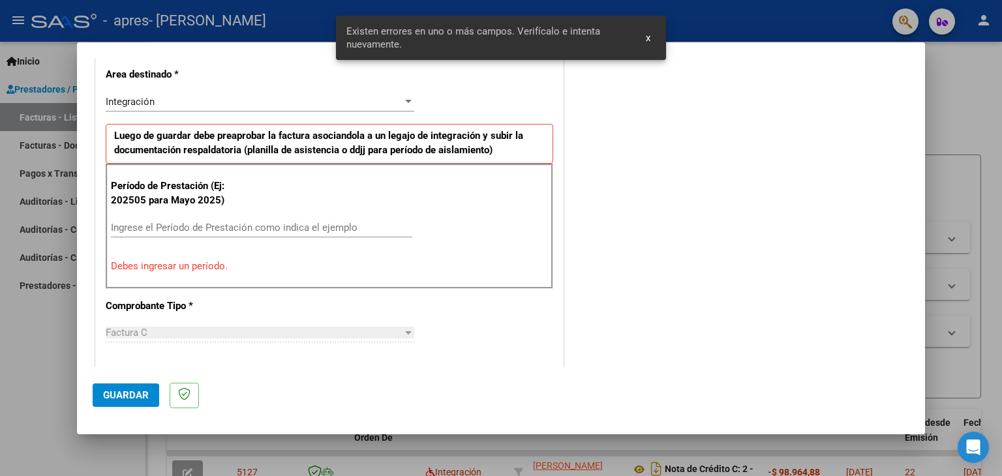
click at [154, 222] on input "Ingrese el Período de Prestación como indica el ejemplo" at bounding box center [261, 228] width 301 height 12
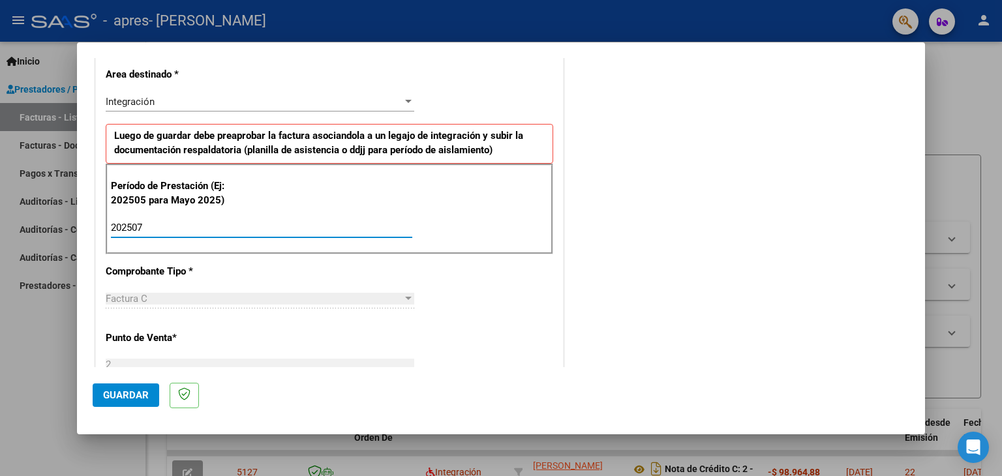
type input "202507"
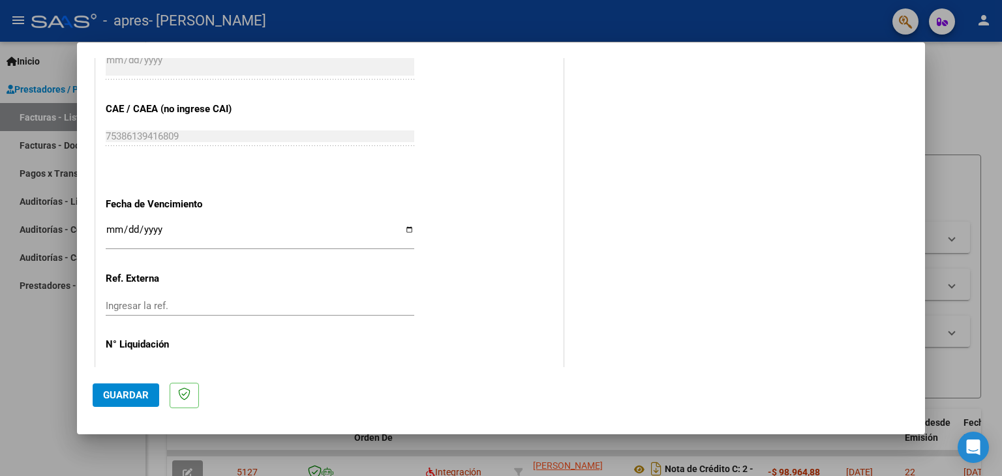
scroll to position [820, 0]
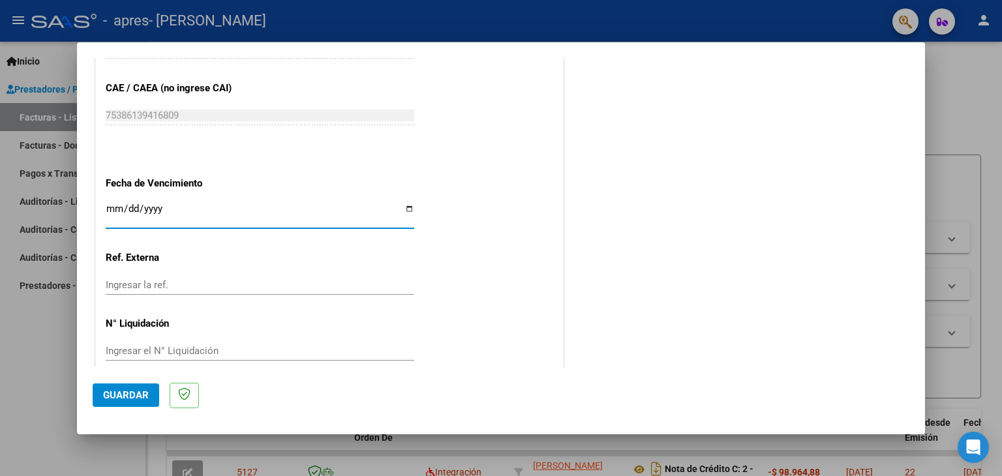
click at [112, 205] on input "Ingresar la fecha" at bounding box center [260, 214] width 309 height 21
type input "0001-10-03"
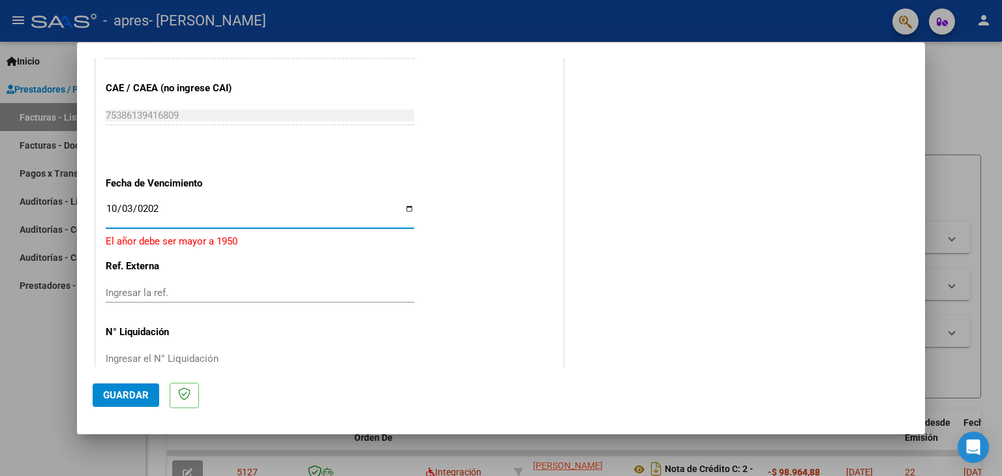
type input "[DATE]"
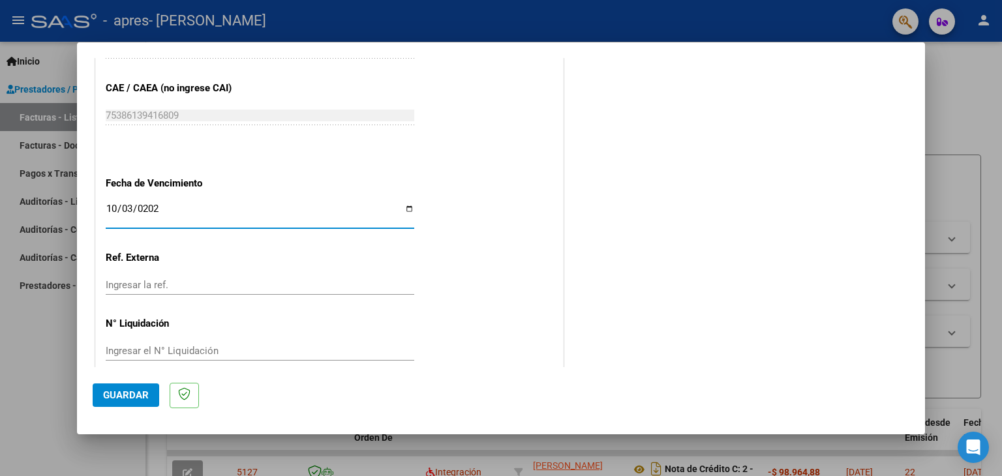
click at [119, 396] on span "Guardar" at bounding box center [126, 395] width 46 height 12
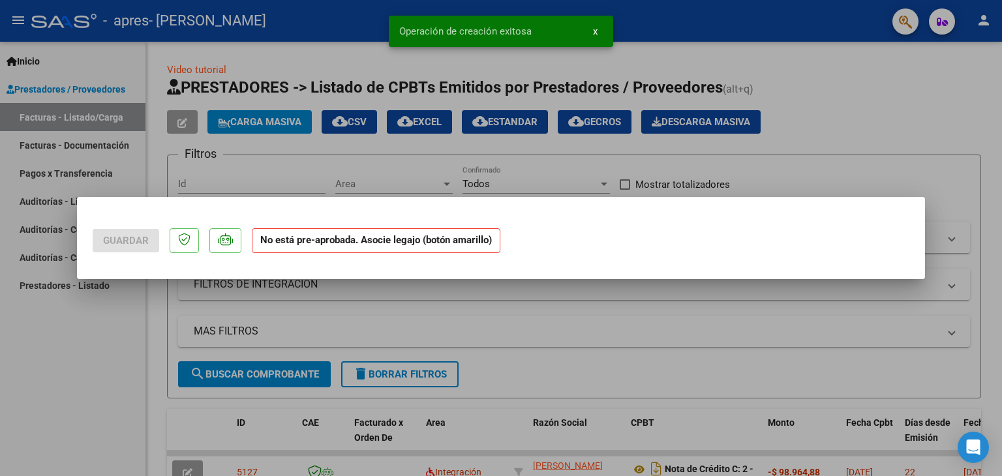
scroll to position [0, 0]
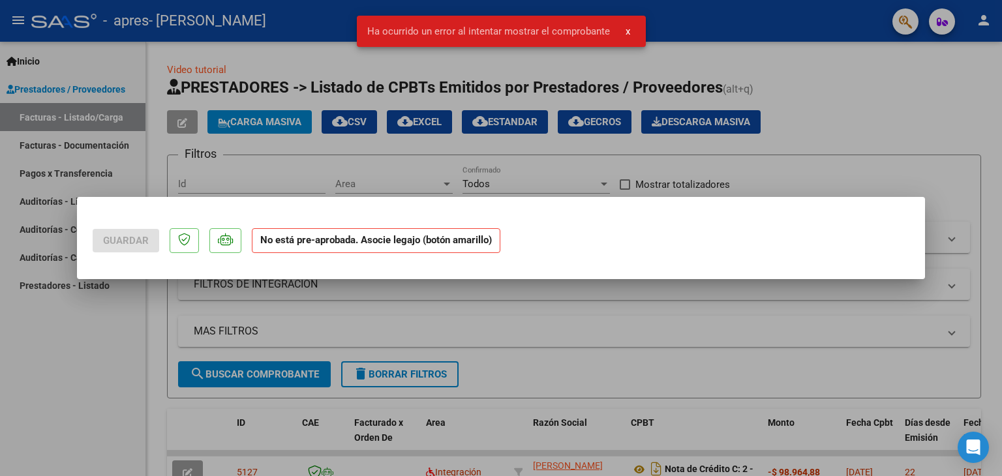
click at [352, 349] on div at bounding box center [501, 238] width 1002 height 476
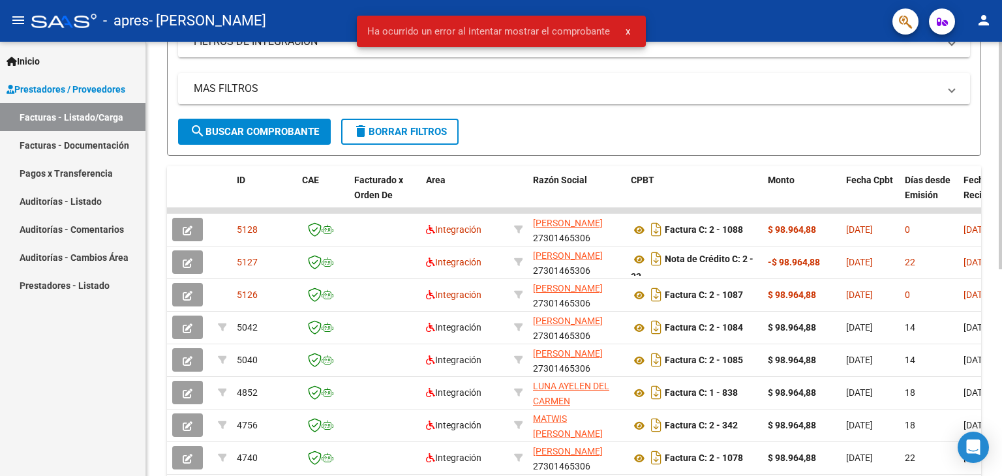
click at [999, 371] on div at bounding box center [1000, 286] width 3 height 228
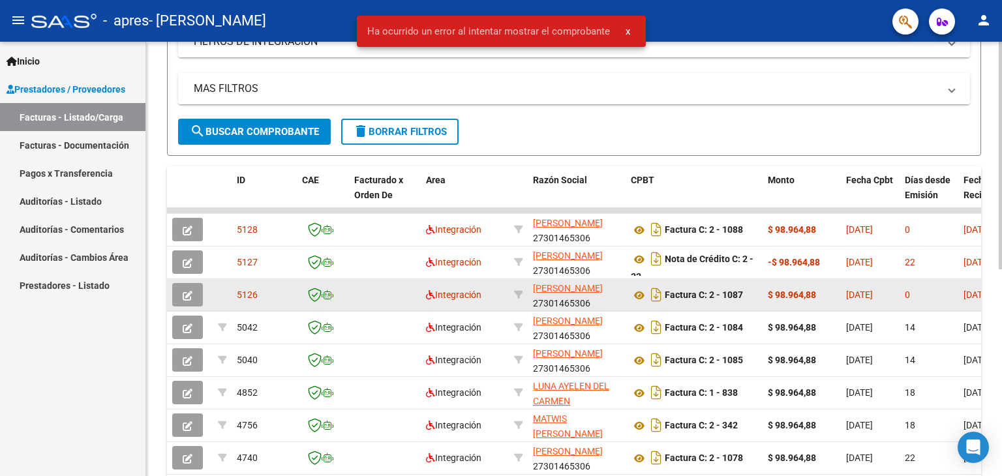
scroll to position [241, 0]
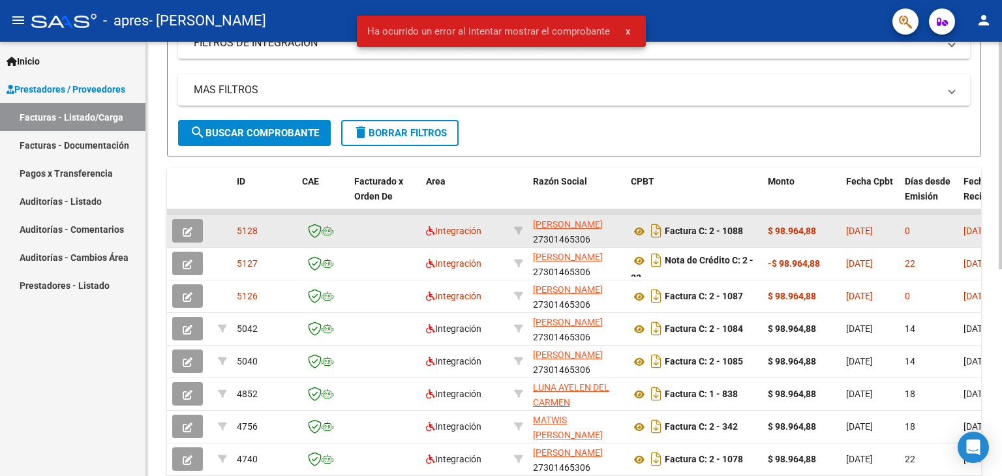
click at [558, 228] on app-link-go-to "[PERSON_NAME]" at bounding box center [568, 224] width 70 height 15
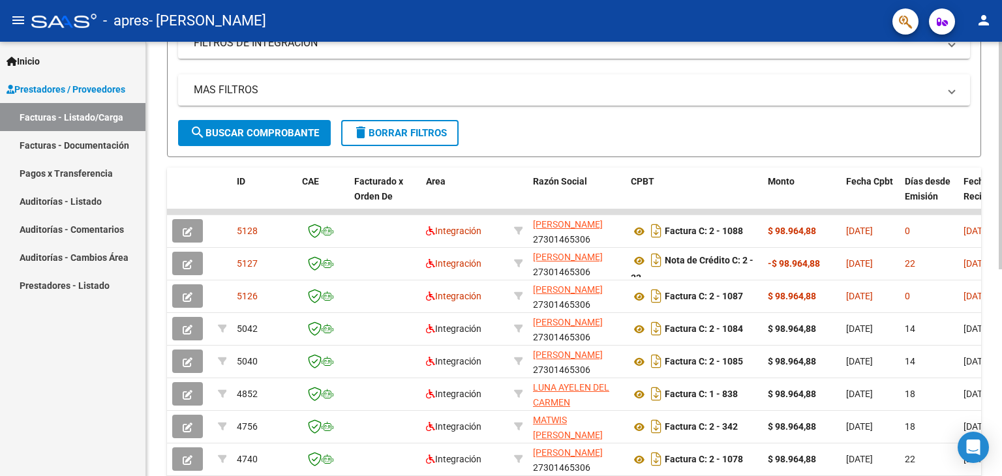
scroll to position [394, 0]
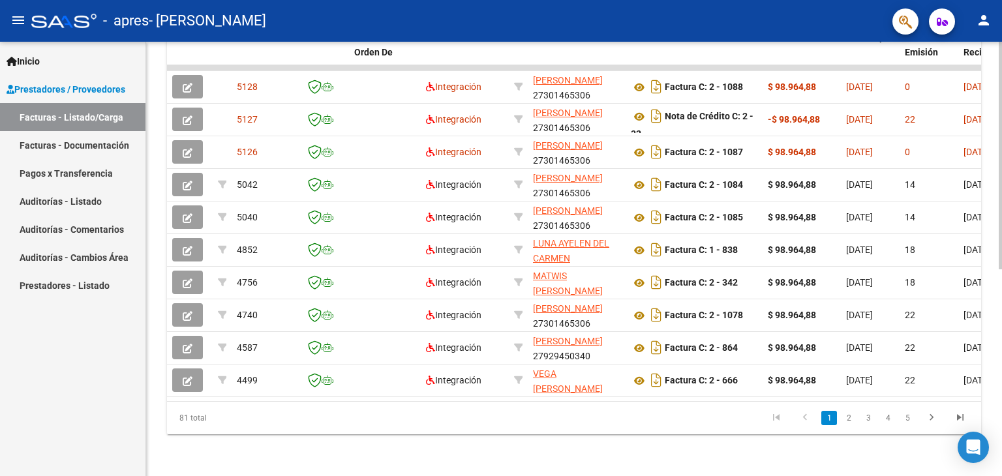
click at [1001, 303] on div at bounding box center [1000, 362] width 3 height 228
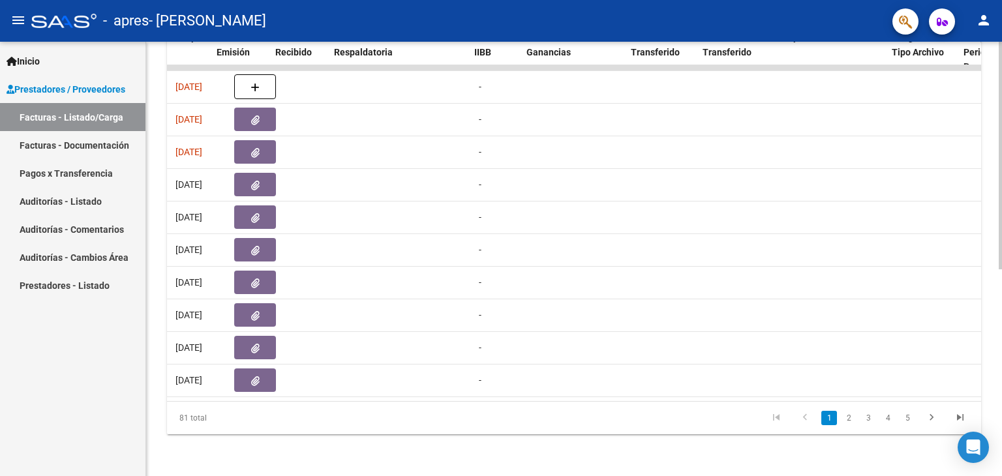
scroll to position [0, 603]
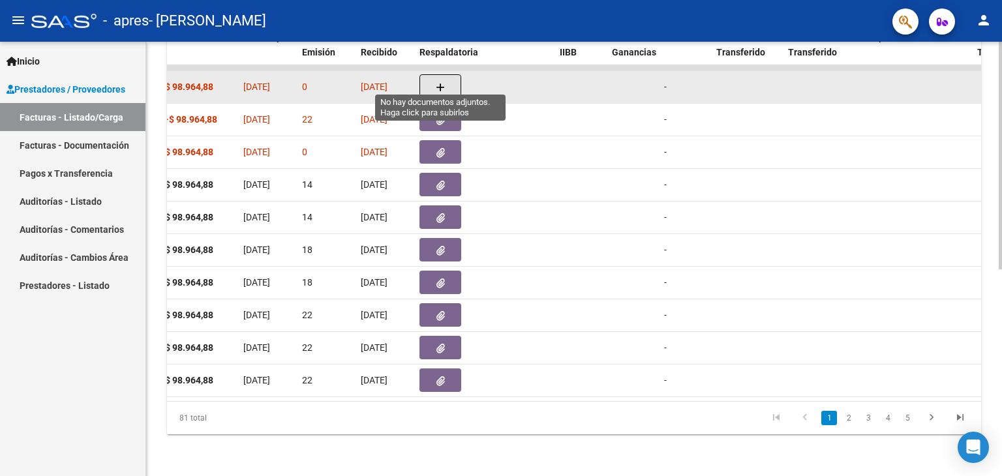
click at [448, 76] on button "button" at bounding box center [441, 86] width 42 height 25
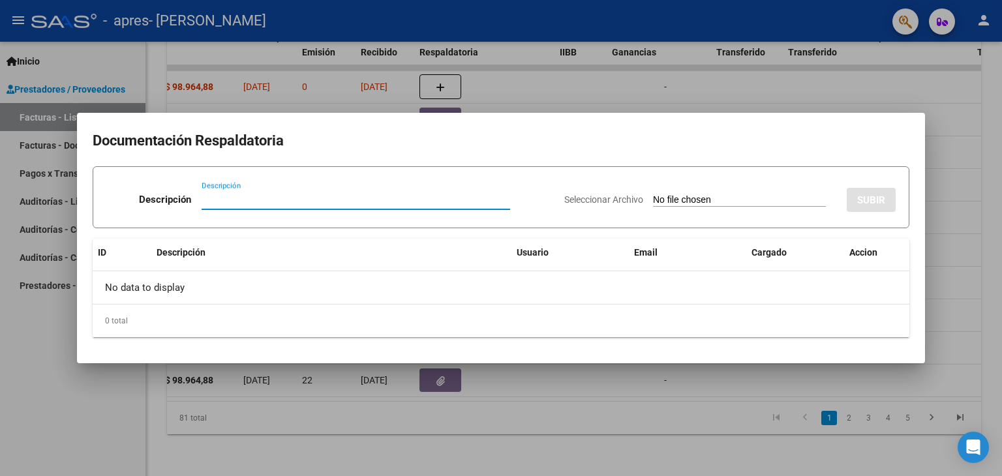
click at [239, 196] on input "Descripción" at bounding box center [356, 200] width 309 height 12
type input "planilla de asistencia"
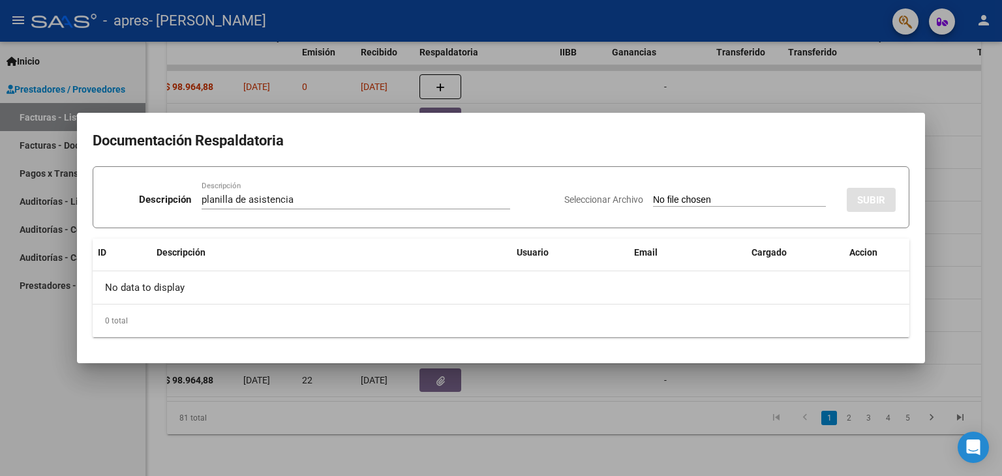
click at [709, 196] on input "Seleccionar Archivo" at bounding box center [739, 200] width 173 height 12
type input "C:\fakepath\27301465306-FACTURA_C-2-1065-ANEXO-PLANILLA DE ASISTENCIA.jpeg"
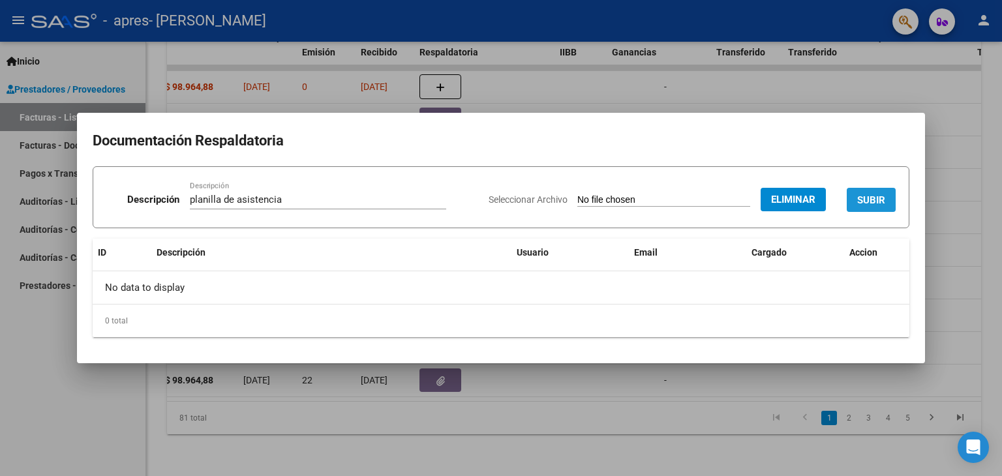
click at [858, 200] on span "SUBIR" at bounding box center [871, 200] width 28 height 12
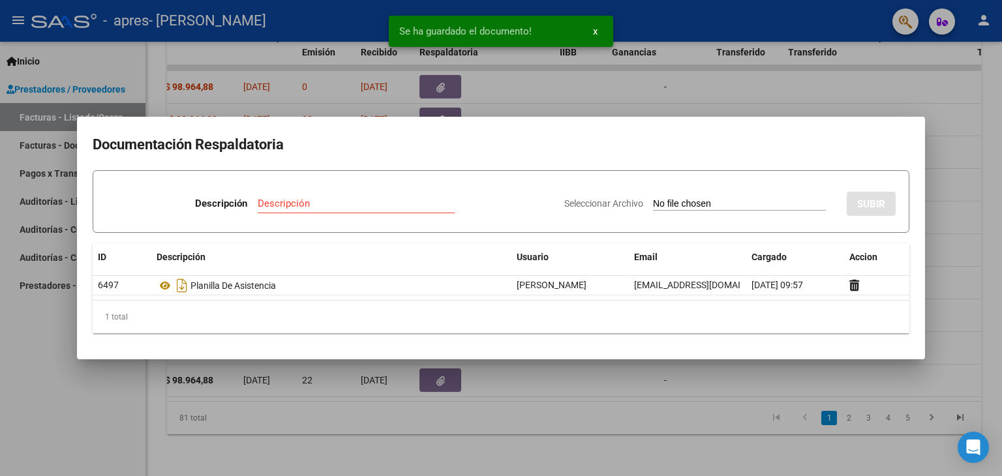
click at [501, 83] on div at bounding box center [501, 238] width 1002 height 476
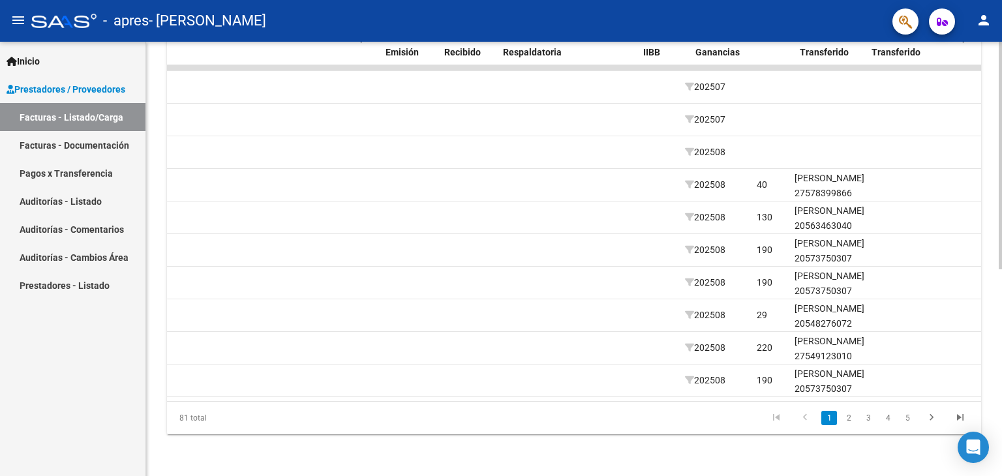
scroll to position [0, 0]
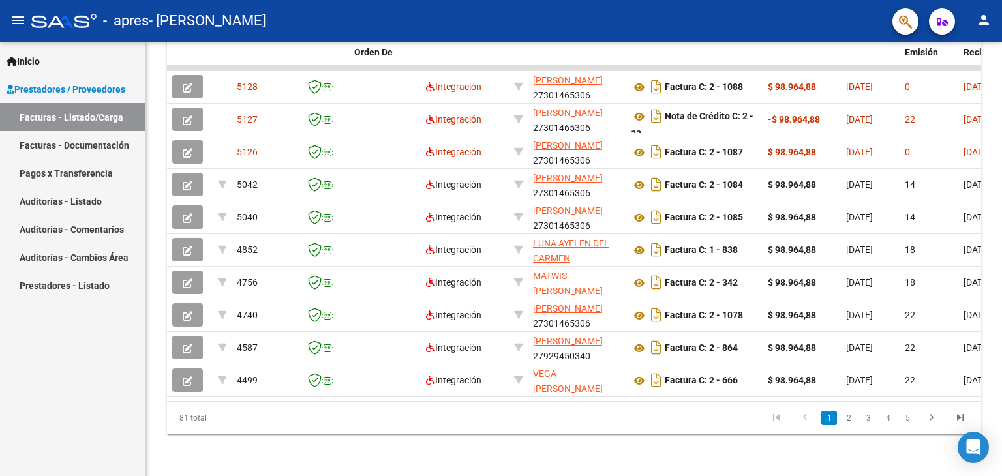
click at [986, 24] on mat-icon "person" at bounding box center [984, 20] width 16 height 16
click at [939, 94] on button "exit_to_app Salir" at bounding box center [957, 85] width 80 height 31
